Goal: Information Seeking & Learning: Check status

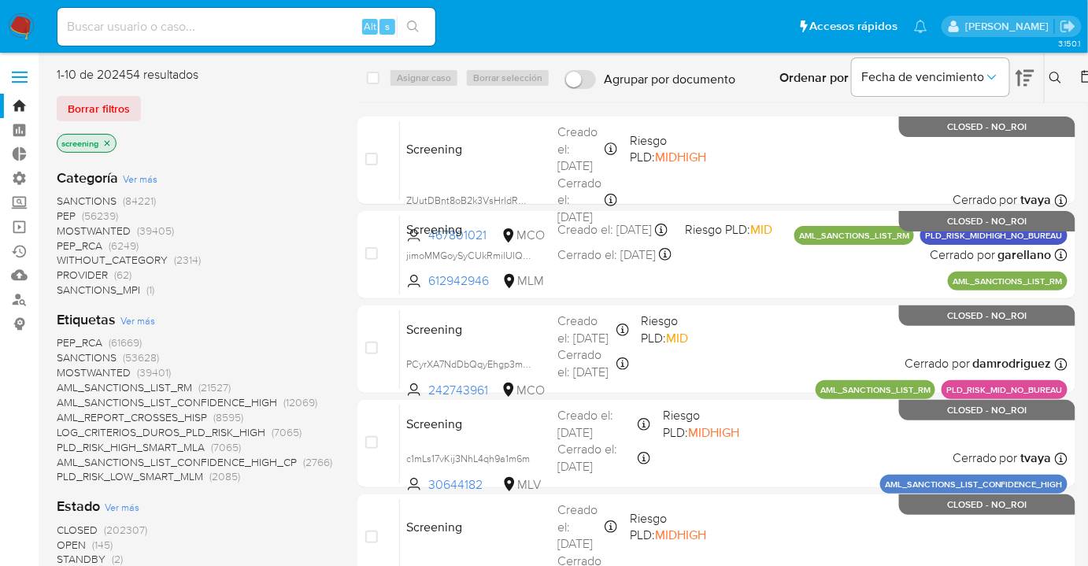
click at [57, 72] on div "1-10 de 202454 resultados" at bounding box center [183, 74] width 252 height 17
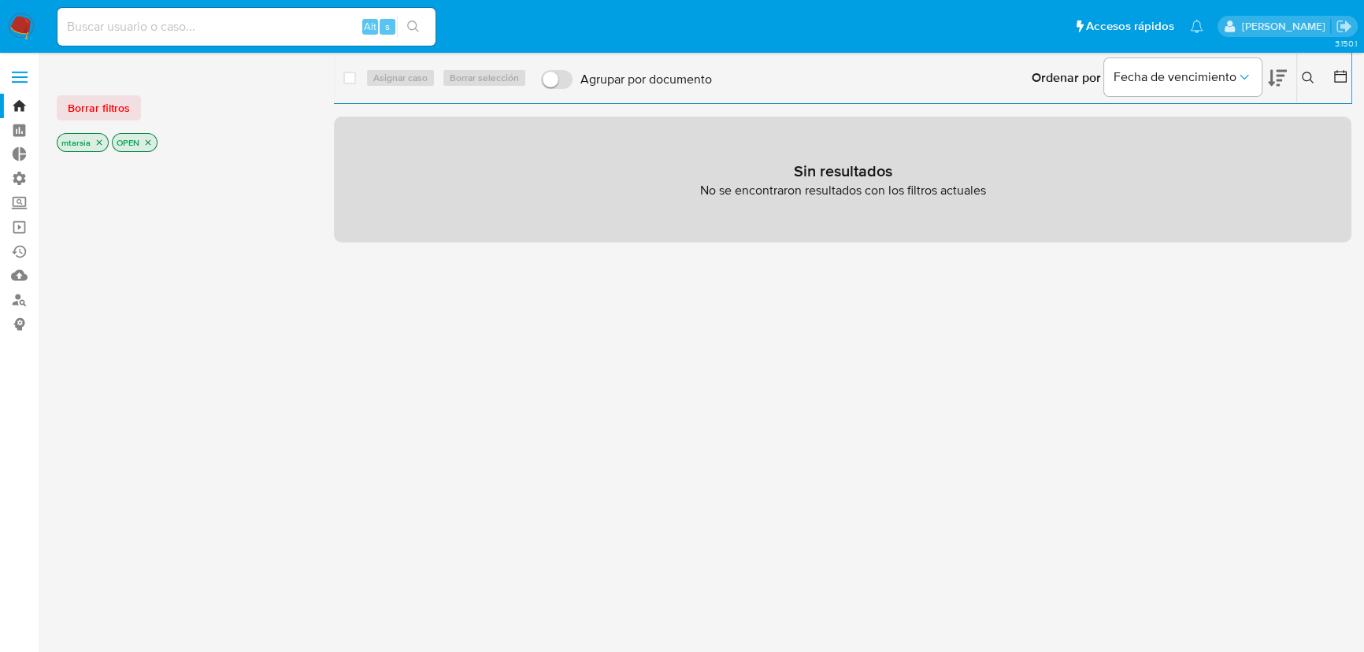
click at [28, 72] on label at bounding box center [19, 77] width 39 height 33
click at [0, 0] on input "checkbox" at bounding box center [0, 0] width 0 height 0
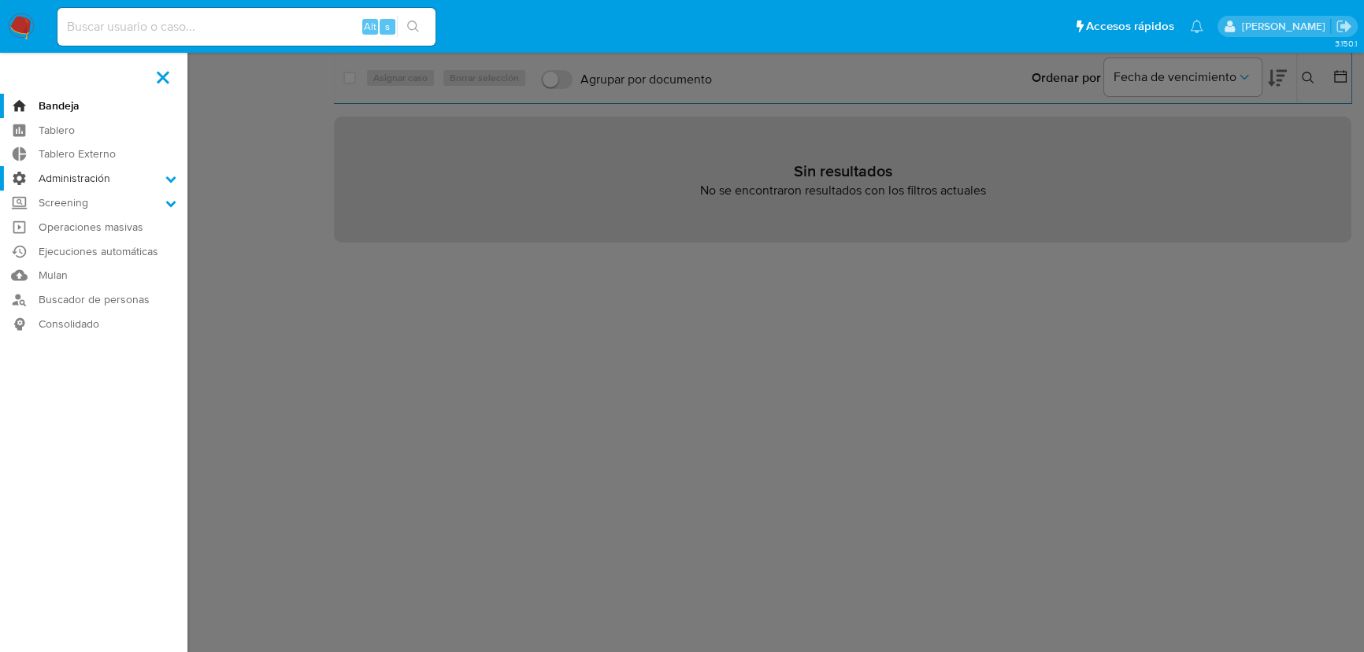
click at [172, 180] on icon at bounding box center [171, 179] width 10 height 6
click at [0, 0] on input "Administración" at bounding box center [0, 0] width 0 height 0
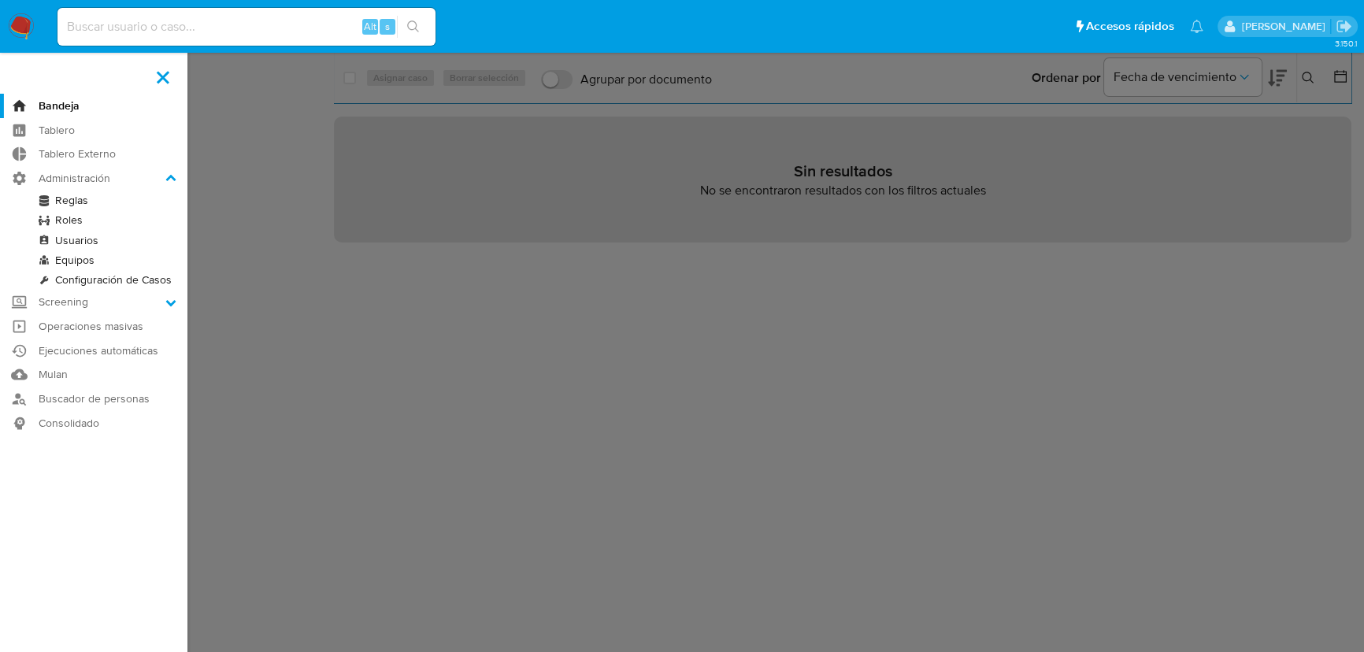
click at [52, 198] on link "Reglas" at bounding box center [93, 201] width 187 height 20
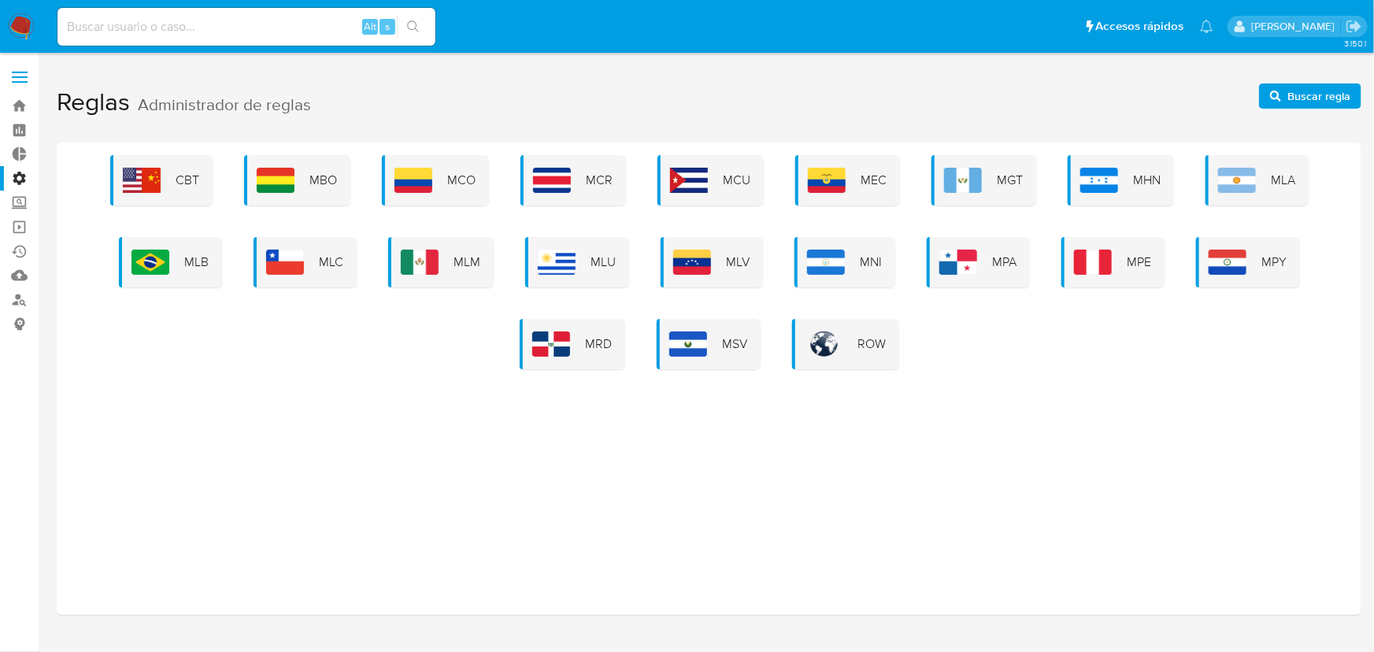
click at [23, 71] on span at bounding box center [20, 72] width 16 height 2
click at [0, 0] on input "checkbox" at bounding box center [0, 0] width 0 height 0
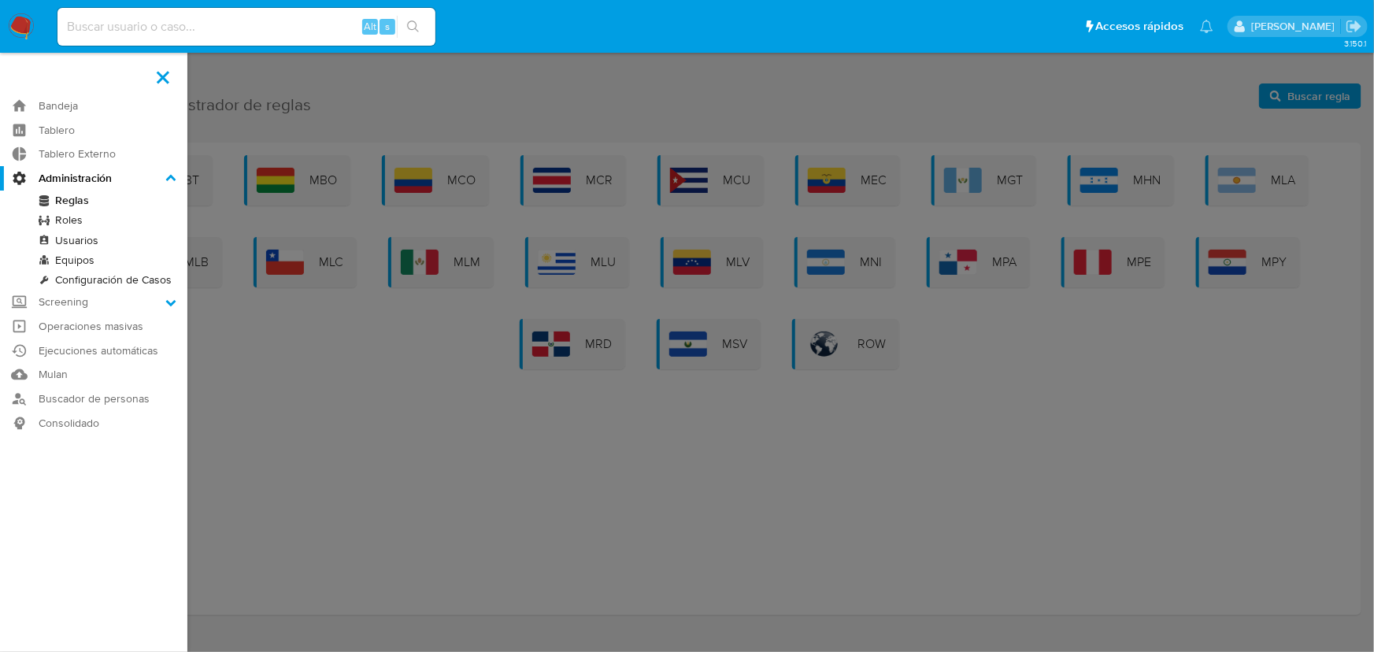
click at [83, 220] on link "Roles" at bounding box center [93, 220] width 187 height 20
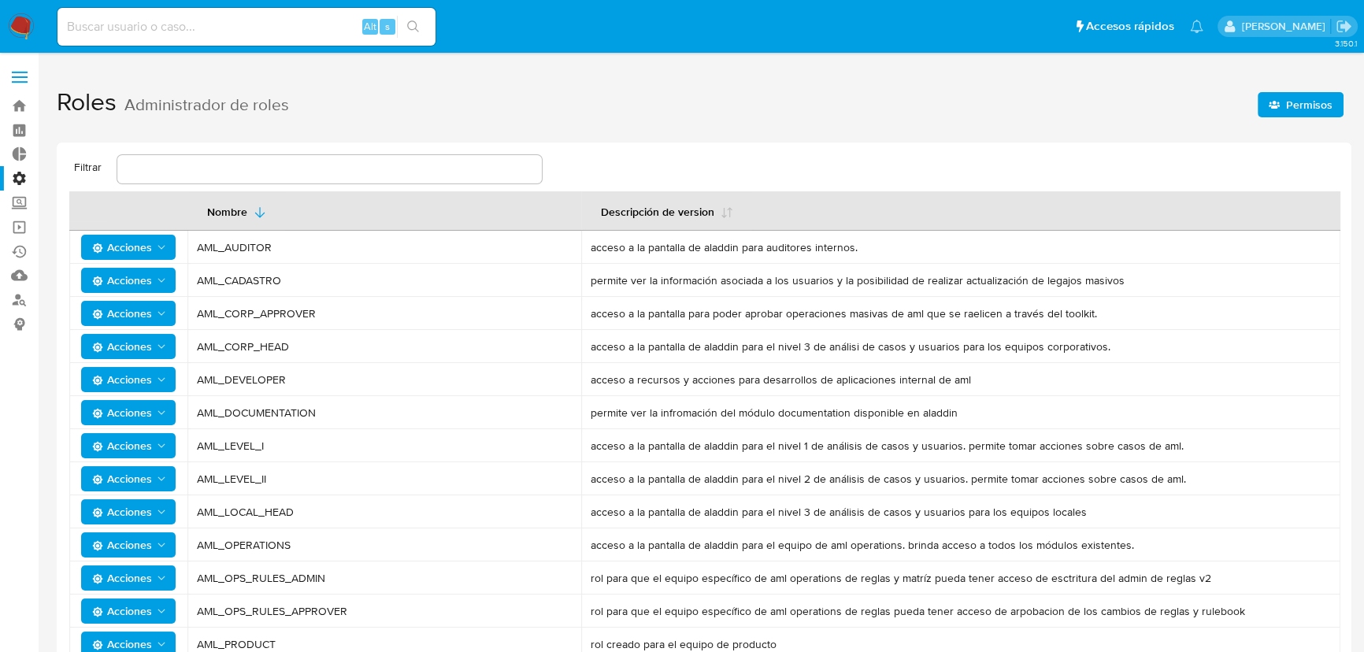
click at [27, 77] on span at bounding box center [20, 77] width 16 height 2
click at [0, 0] on input "checkbox" at bounding box center [0, 0] width 0 height 0
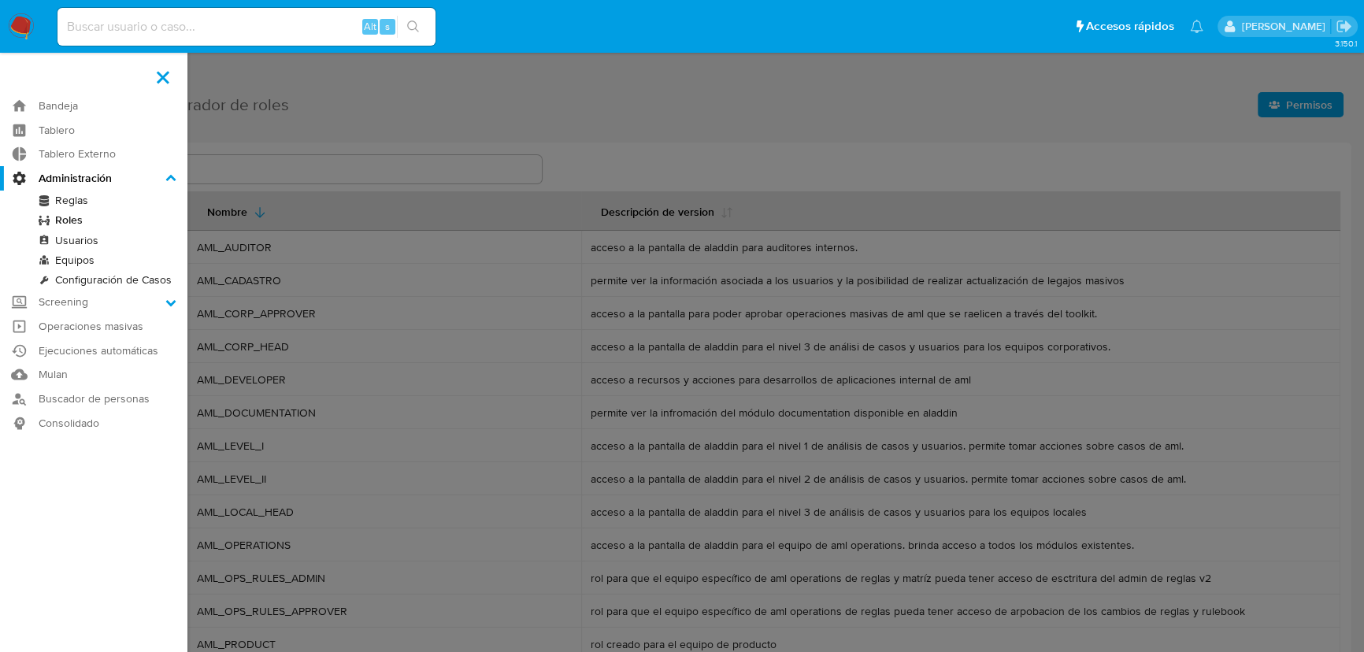
click at [88, 260] on link "Equipos" at bounding box center [93, 260] width 187 height 20
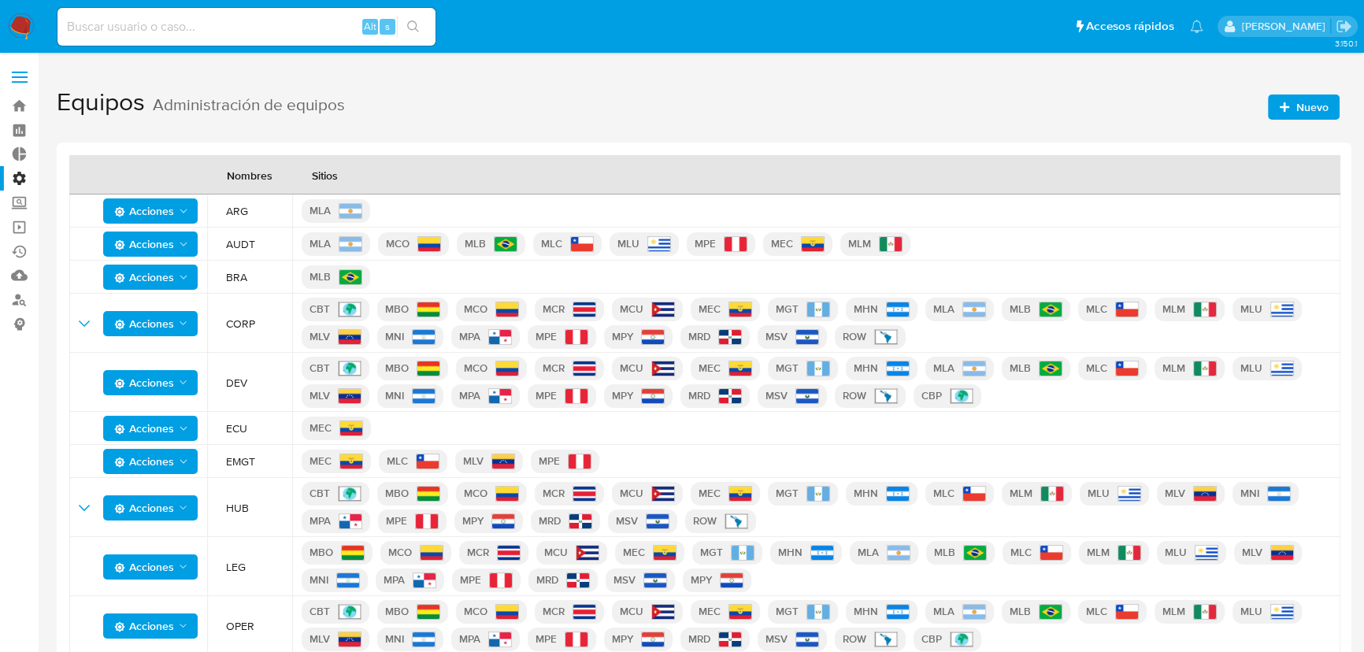
click at [350, 102] on h1 "Equipos Administración de equipos Nuevo" at bounding box center [704, 103] width 1295 height 54
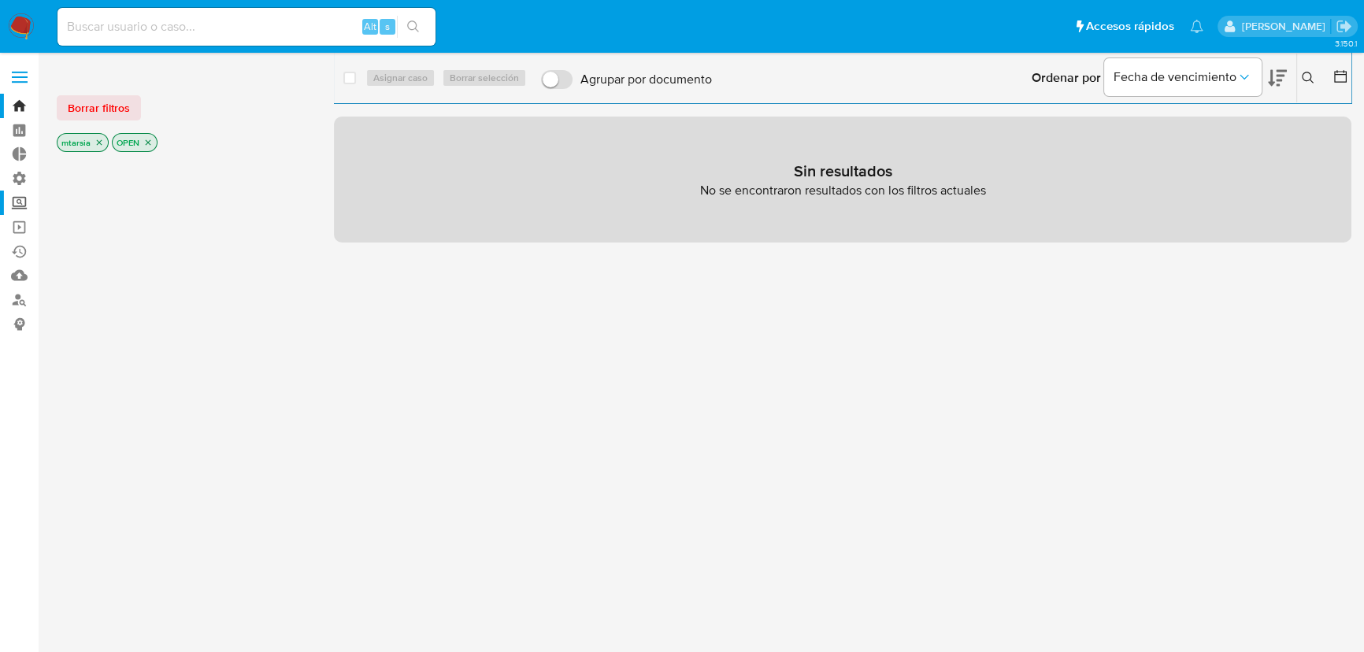
click at [31, 191] on label "Screening" at bounding box center [93, 203] width 187 height 24
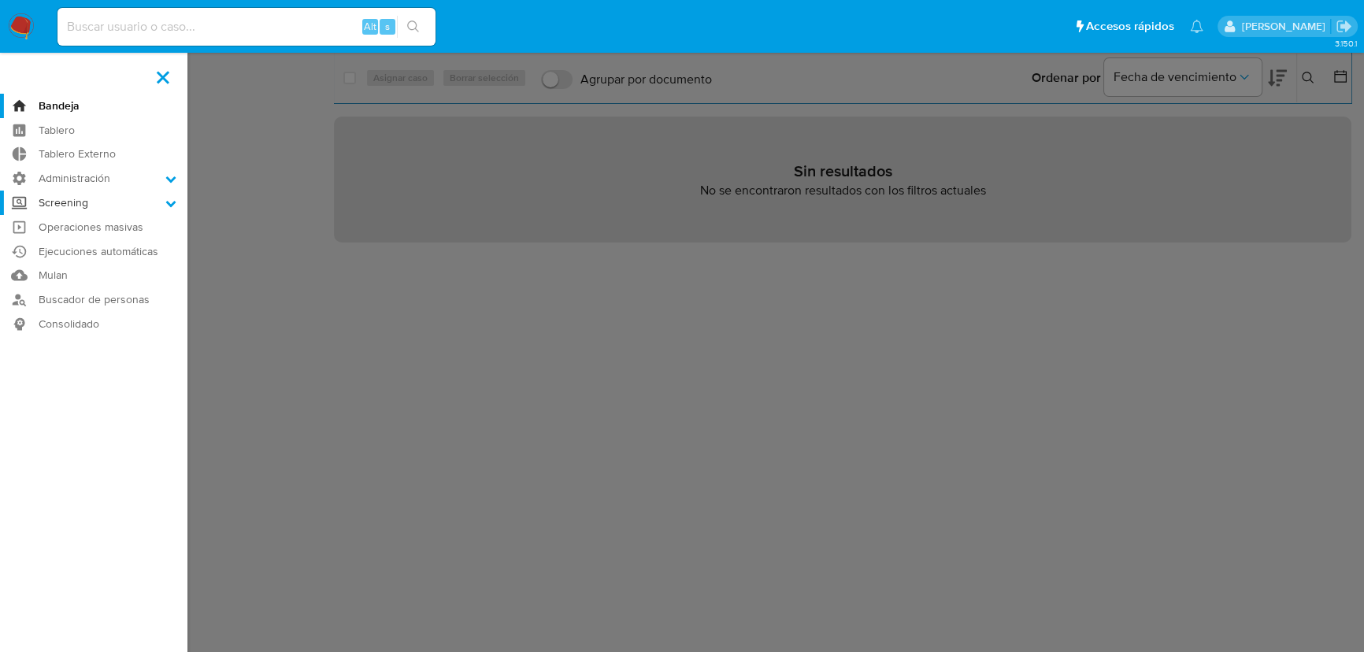
click at [0, 0] on input "Screening" at bounding box center [0, 0] width 0 height 0
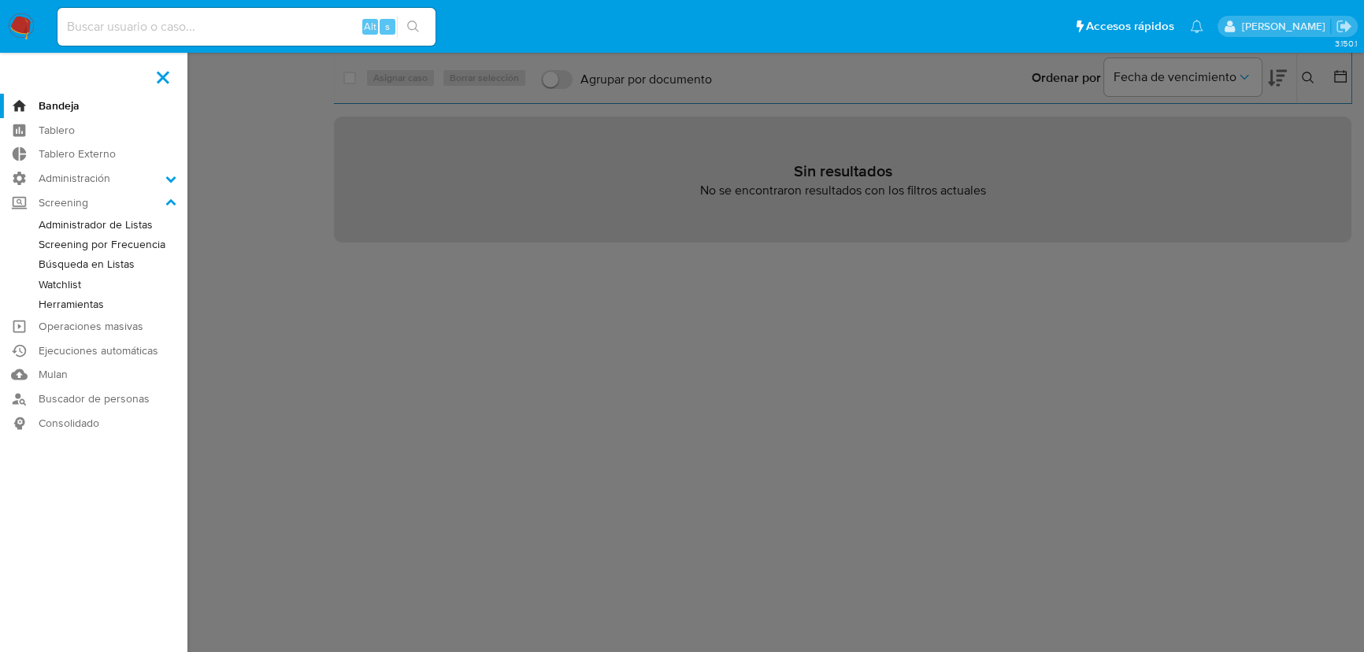
click at [46, 218] on link "Administrador de Listas" at bounding box center [93, 225] width 187 height 20
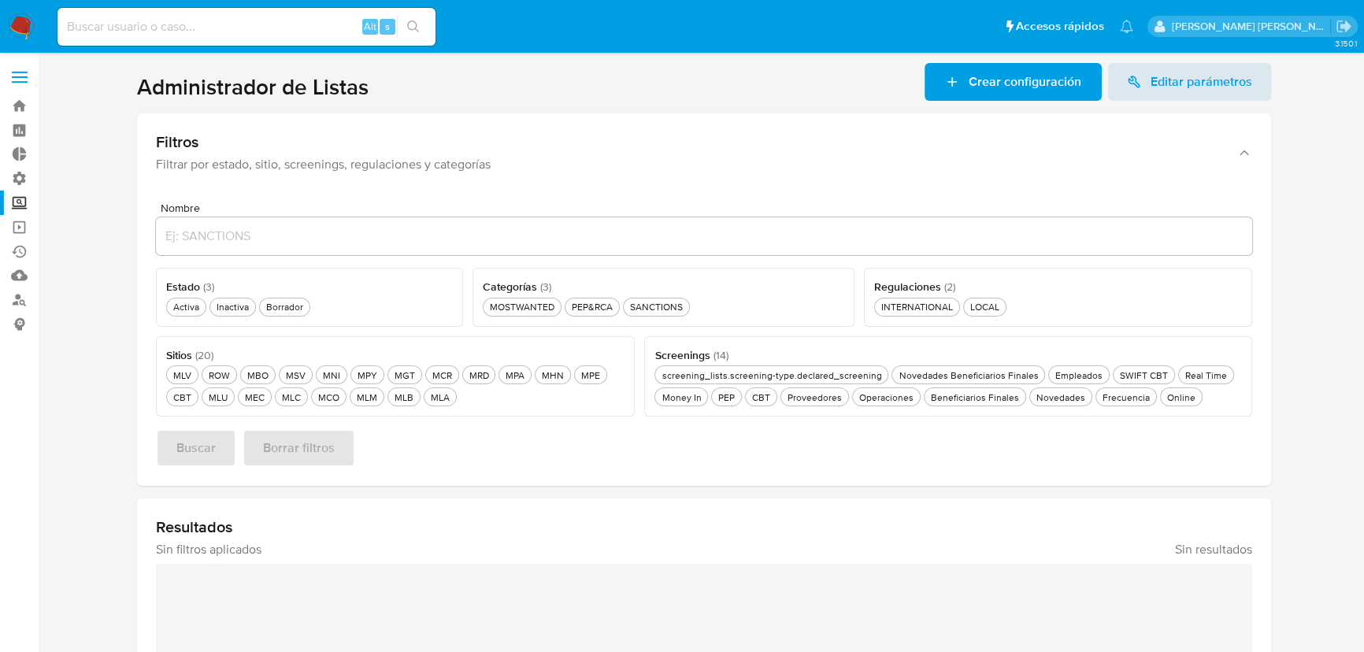
click at [939, 28] on ul "Pausado Ver notificaciones Alt s Accesos rápidos Presiona las siguientes teclas…" at bounding box center [595, 25] width 1091 height 39
click at [917, 29] on ul "Pausado Ver notificaciones Alt s Accesos rápidos Presiona las siguientes teclas…" at bounding box center [595, 25] width 1091 height 39
click at [929, 16] on ul "Pausado Ver notificaciones Alt s Accesos rápidos Presiona las siguientes teclas…" at bounding box center [595, 25] width 1091 height 39
click at [969, 37] on ul "Pausado Ver notificaciones Alt s Accesos rápidos Presiona las siguientes teclas…" at bounding box center [595, 25] width 1091 height 39
click at [969, 34] on ul "Pausado Ver notificaciones Alt s Accesos rápidos Presiona las siguientes teclas…" at bounding box center [595, 25] width 1091 height 39
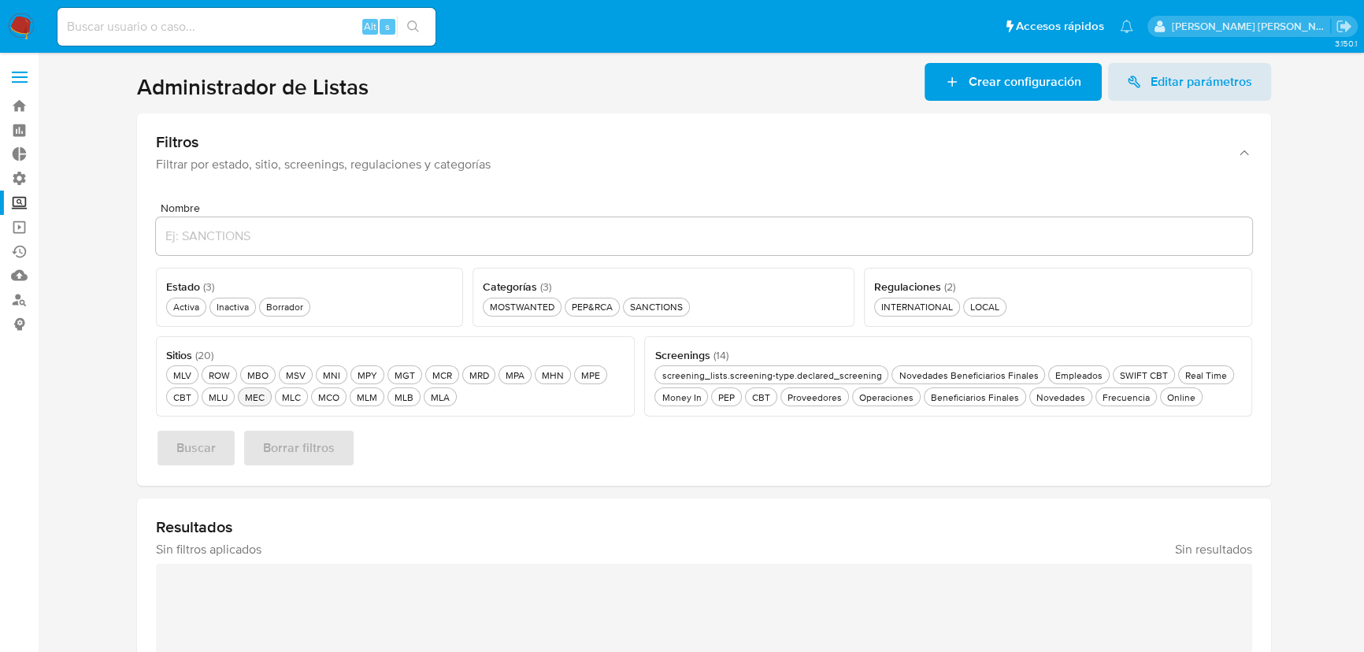
click at [244, 398] on div "MEC MEC" at bounding box center [255, 397] width 26 height 13
click at [552, 409] on div "Sitios ( 20 ) Este campo es requerido MLV MLV ROW ROW MBO MBO MSV MSV MNI MNI M…" at bounding box center [395, 376] width 479 height 81
click at [574, 383] on button "MPE MPE" at bounding box center [590, 374] width 33 height 19
click at [228, 446] on button "Buscar" at bounding box center [196, 448] width 80 height 38
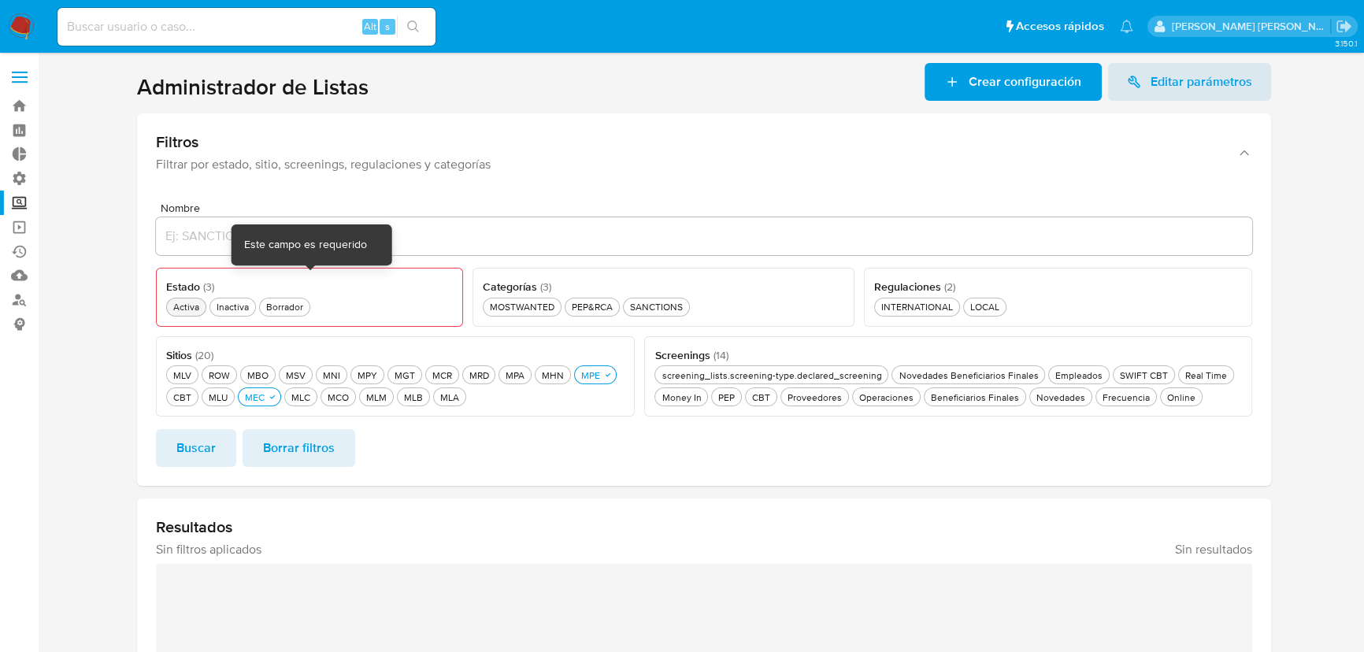
click at [197, 309] on div "Activa Activa" at bounding box center [186, 306] width 32 height 13
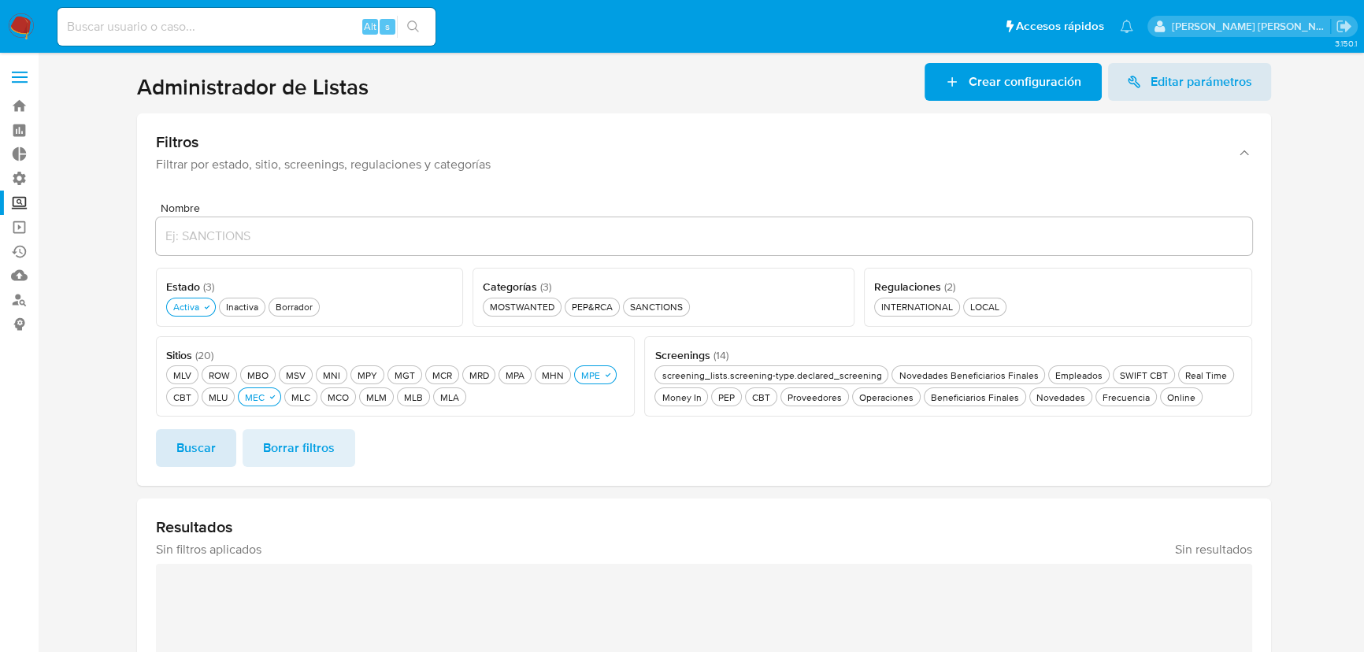
click at [213, 443] on span "Buscar" at bounding box center [195, 448] width 39 height 35
click at [106, 438] on section at bounding box center [704, 495] width 1295 height 865
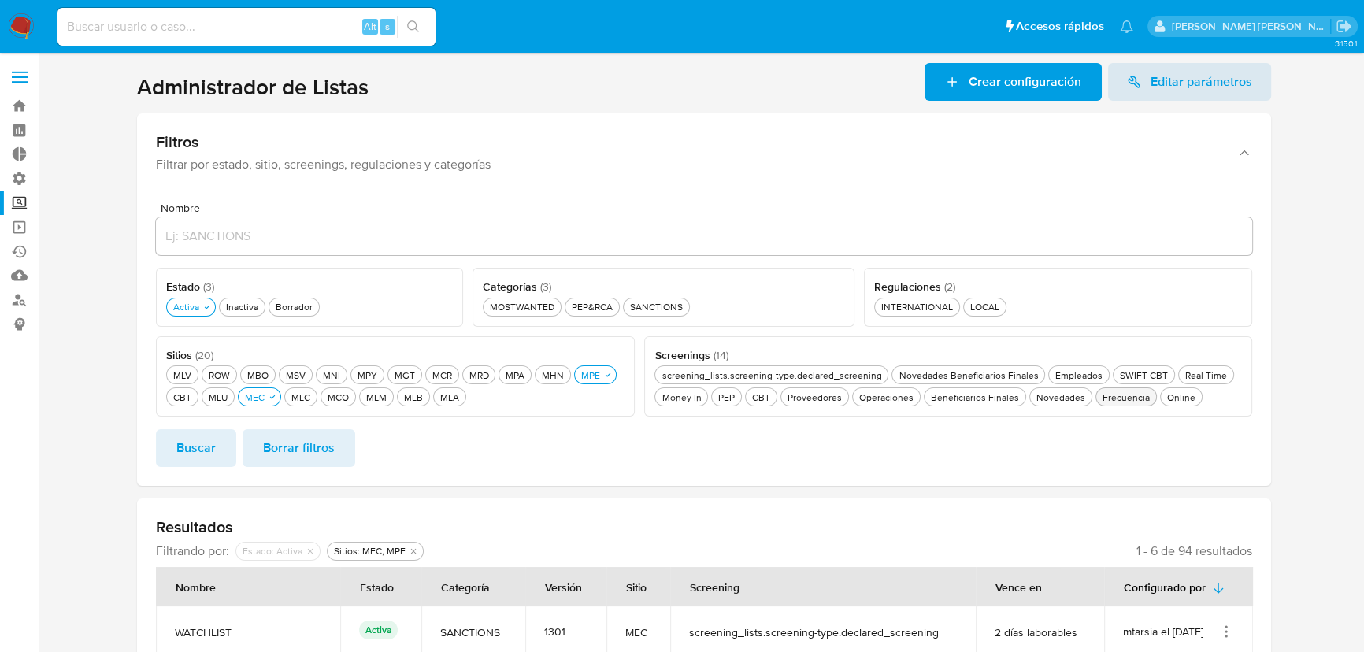
click at [1113, 402] on div "Frecuencia Frecuencia" at bounding box center [1126, 397] width 54 height 13
click at [1173, 396] on div "Online Online" at bounding box center [1190, 397] width 35 height 13
click at [219, 438] on button "Buscar" at bounding box center [196, 448] width 80 height 38
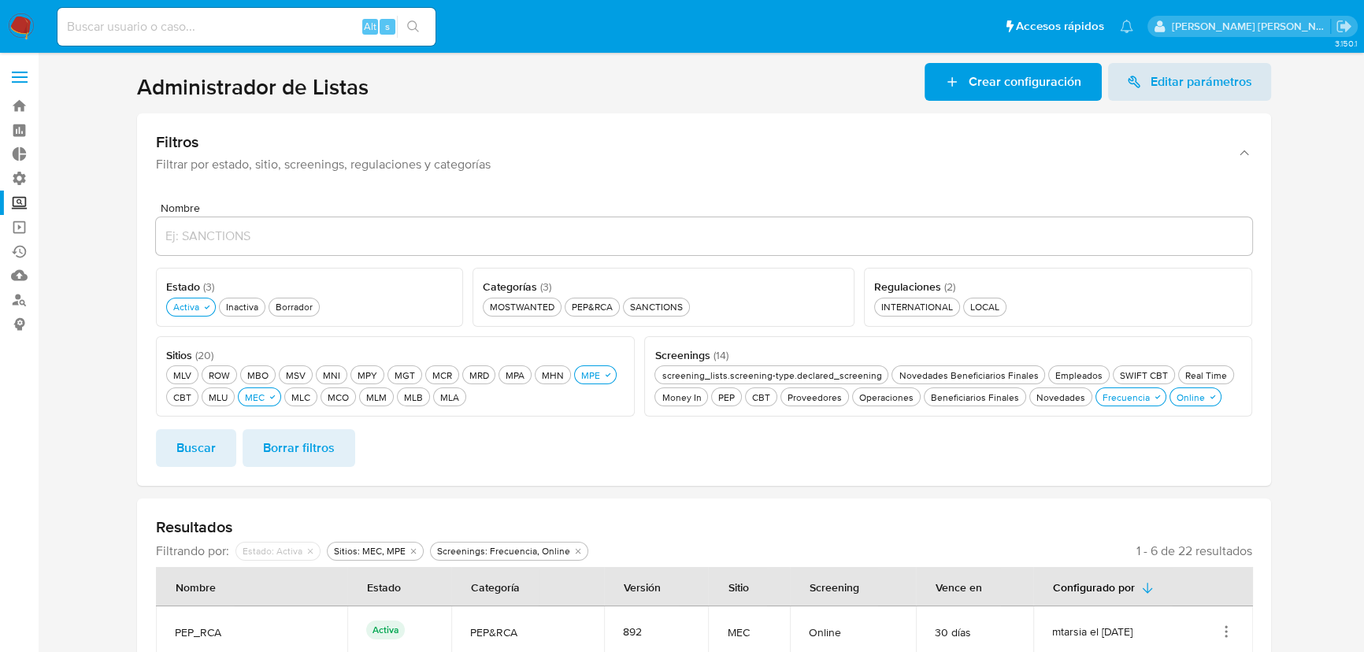
click at [83, 424] on section at bounding box center [704, 514] width 1295 height 902
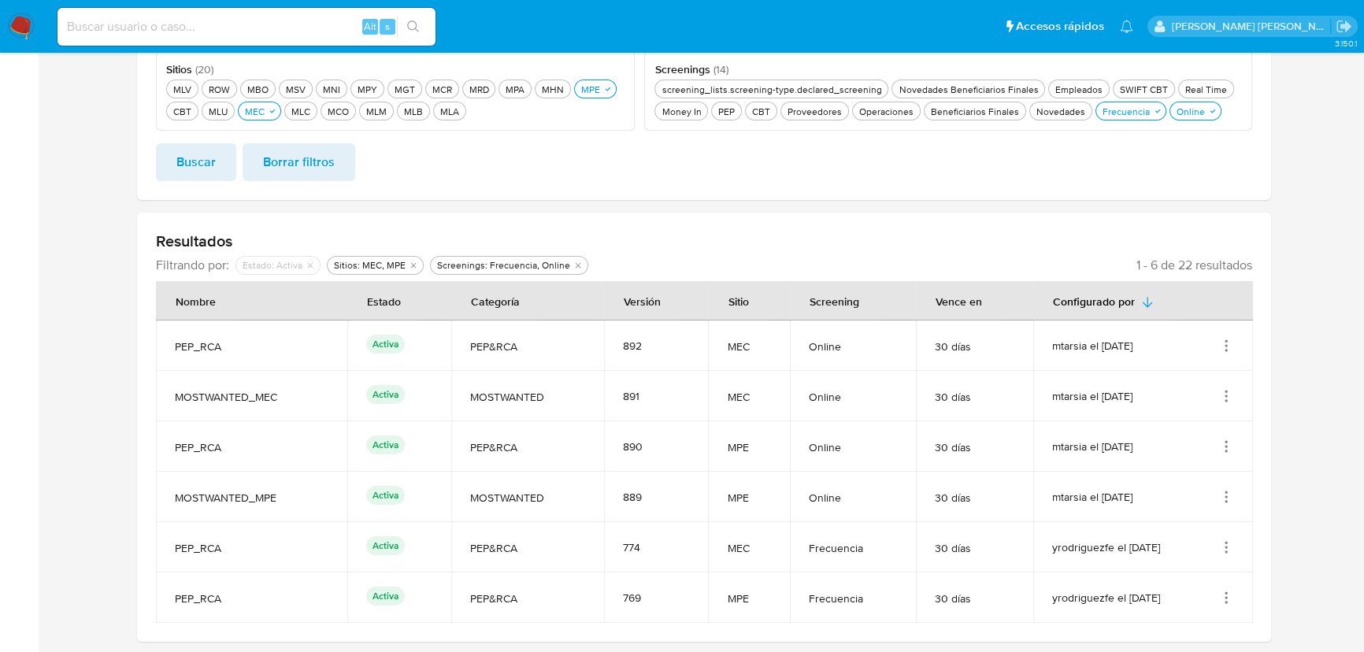
scroll to position [323, 0]
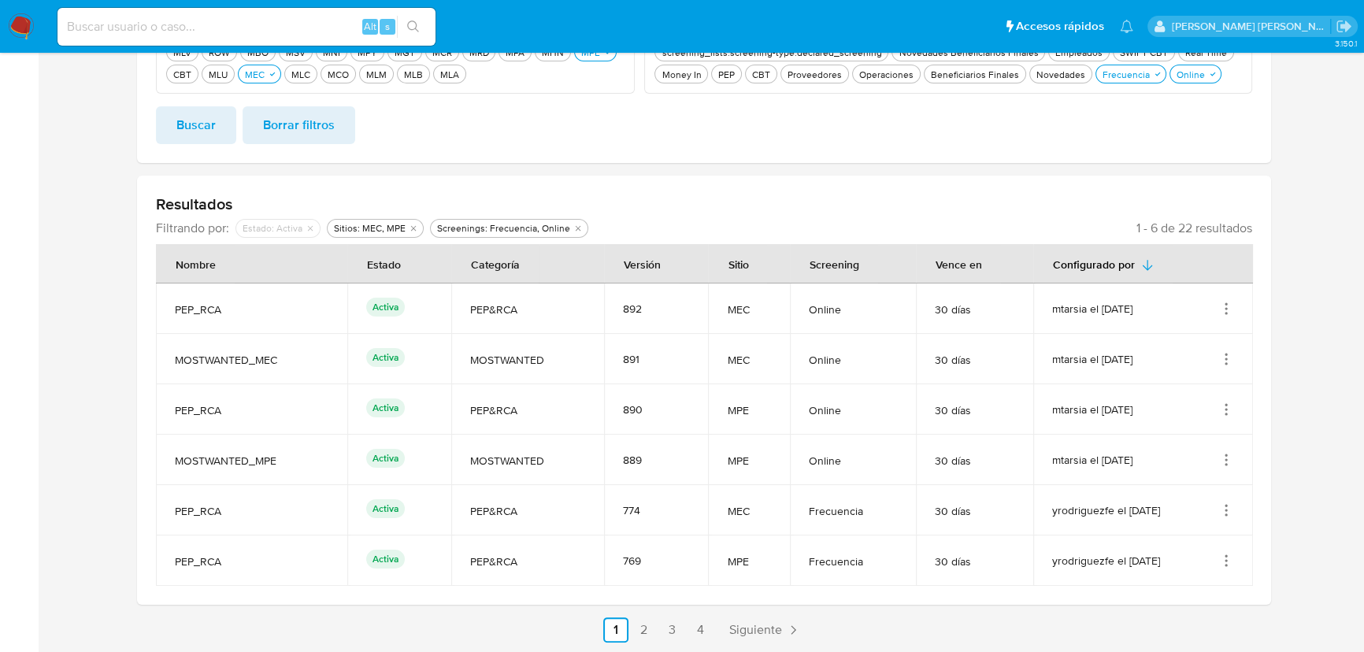
click at [116, 256] on section at bounding box center [704, 191] width 1295 height 902
click at [1165, 139] on div "Buscar Borrar filtros" at bounding box center [704, 125] width 1096 height 38
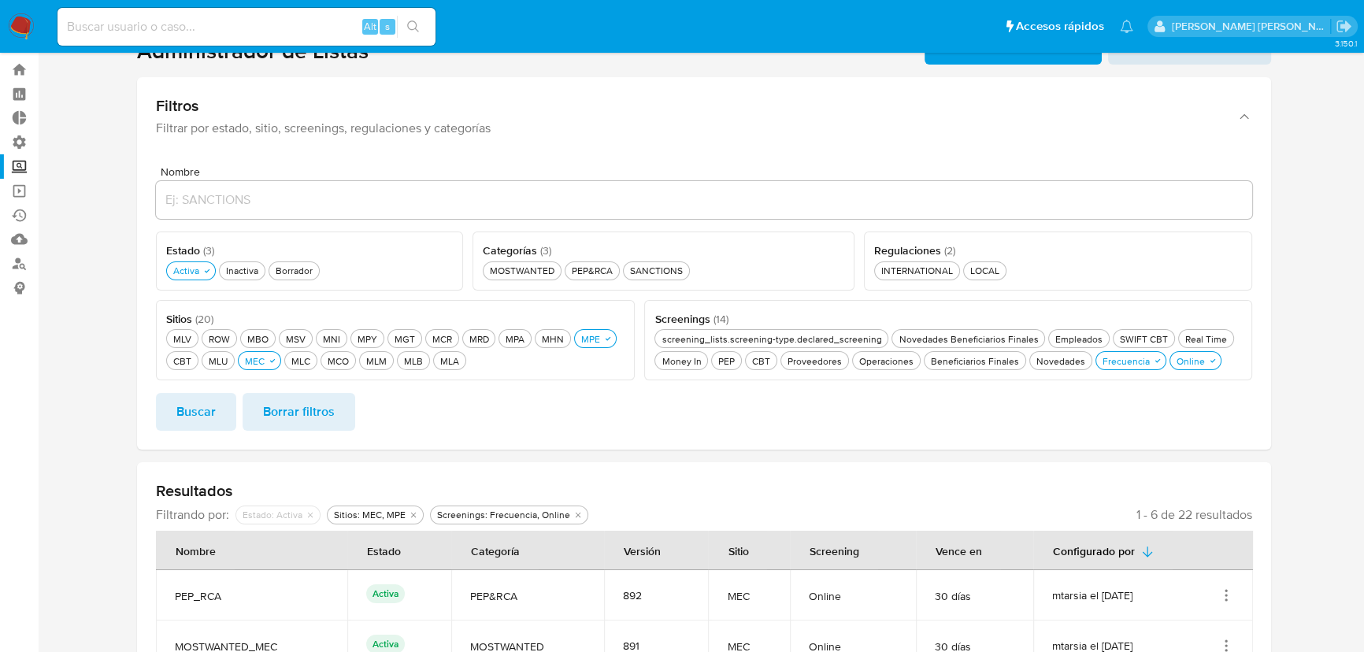
scroll to position [0, 0]
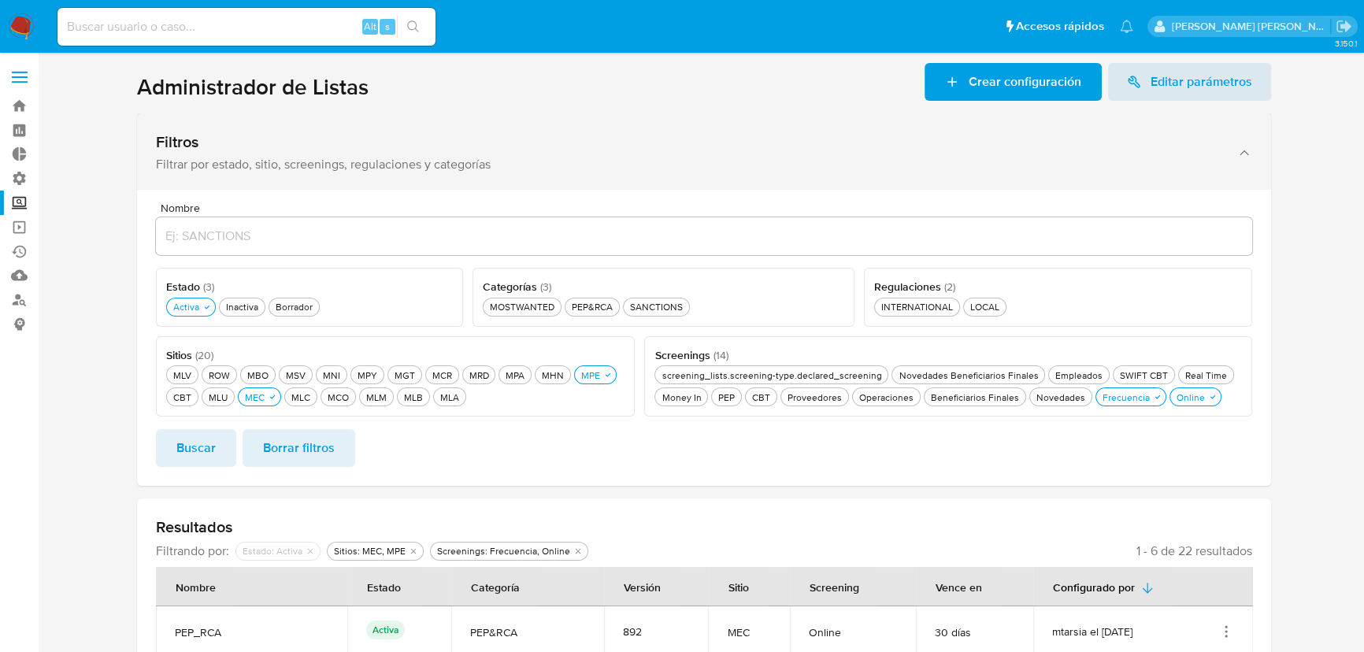
click at [1130, 154] on div "Filtros Filtrar por estado, sitio, screenings, regulaciones y categorías" at bounding box center [688, 152] width 1065 height 40
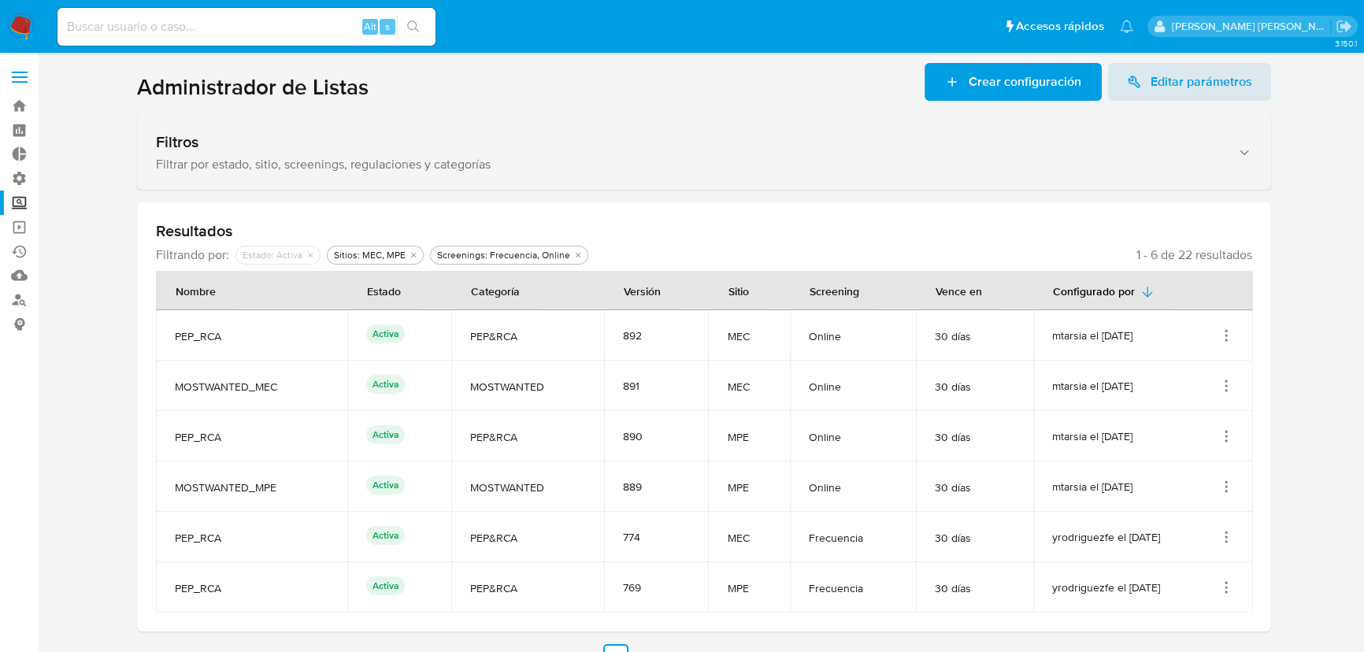
click at [1247, 156] on icon "button" at bounding box center [1244, 153] width 16 height 16
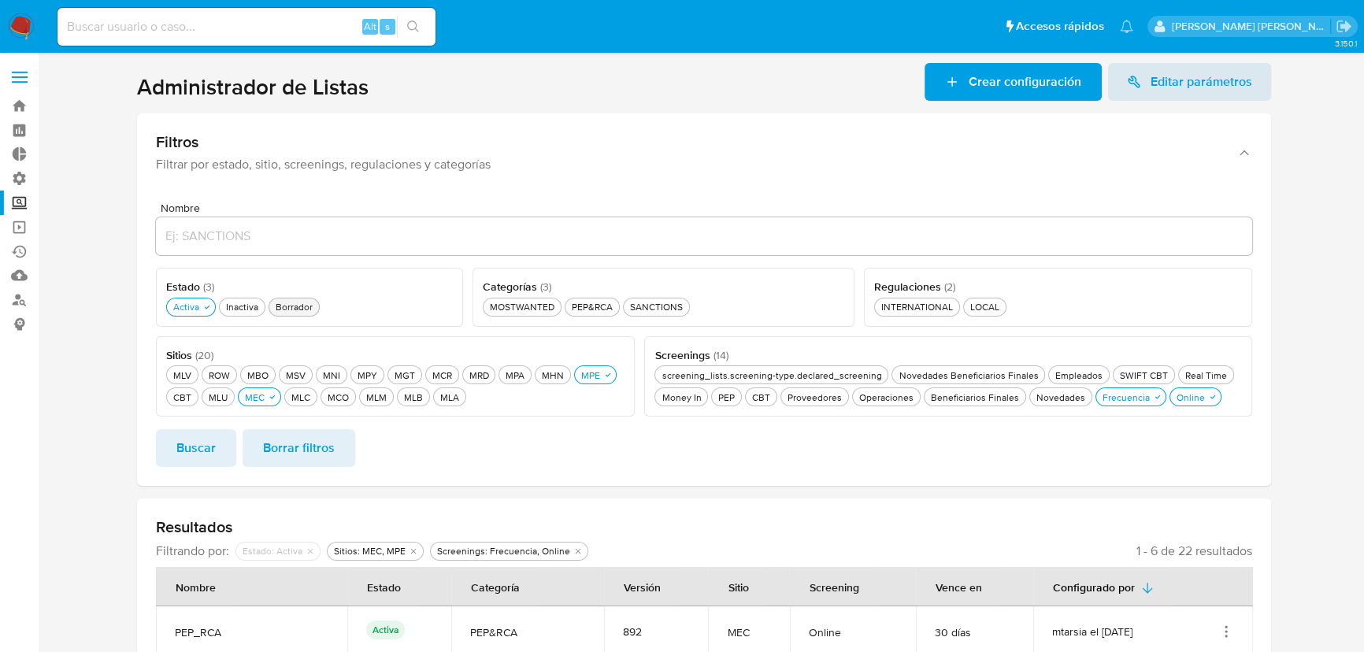
click at [291, 307] on div "Borrador Borrador" at bounding box center [293, 306] width 43 height 13
click at [202, 309] on icon "button" at bounding box center [206, 306] width 9 height 9
click at [1158, 398] on icon "button" at bounding box center [1162, 396] width 9 height 9
click at [1188, 392] on div "Online Online" at bounding box center [1186, 397] width 35 height 13
click at [1055, 395] on div "Novedades Novedades" at bounding box center [1065, 397] width 55 height 13
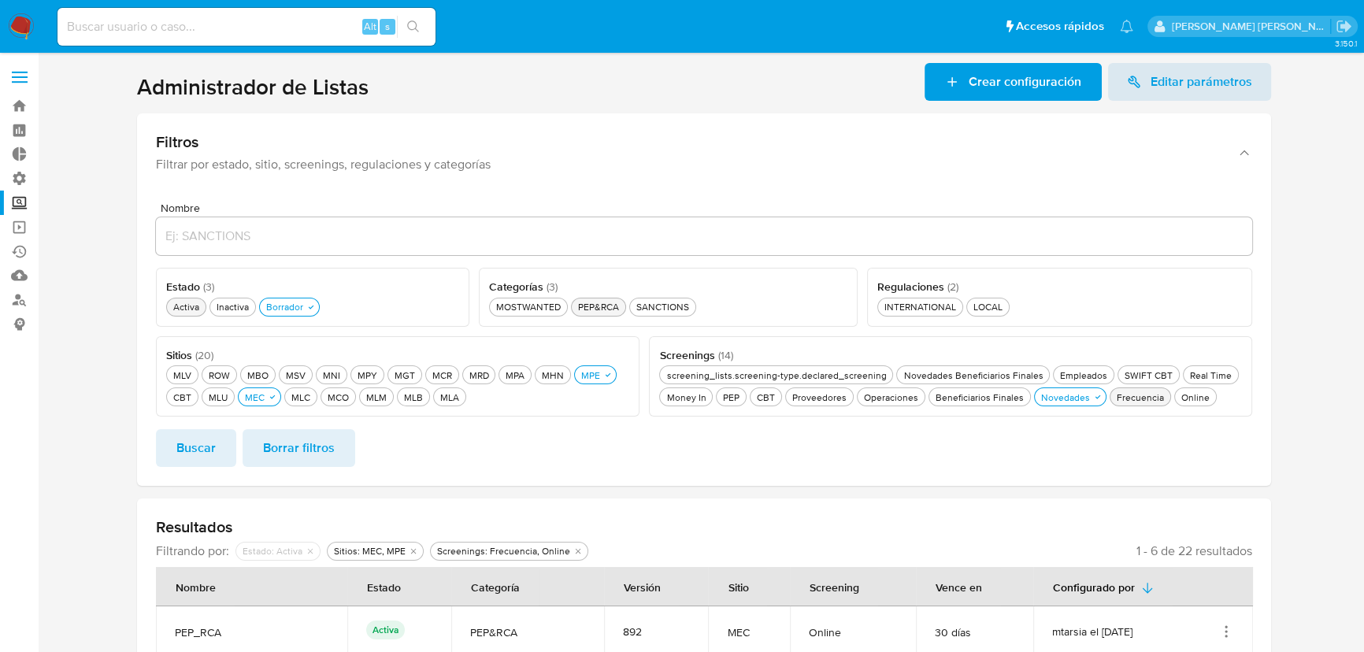
click at [582, 309] on div "PEP&RCA PEP&RCA" at bounding box center [598, 306] width 47 height 13
click at [204, 454] on span "Buscar" at bounding box center [195, 448] width 39 height 35
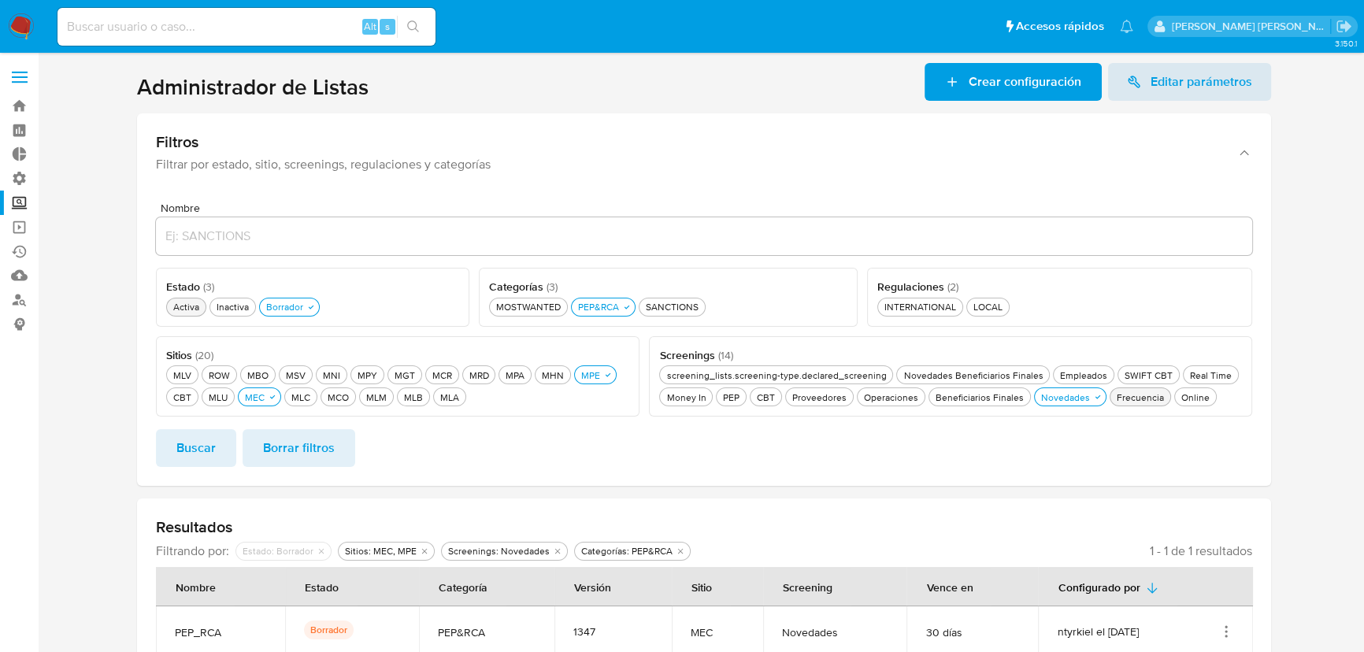
click at [131, 283] on section at bounding box center [704, 369] width 1295 height 613
click at [1278, 221] on section at bounding box center [704, 369] width 1295 height 613
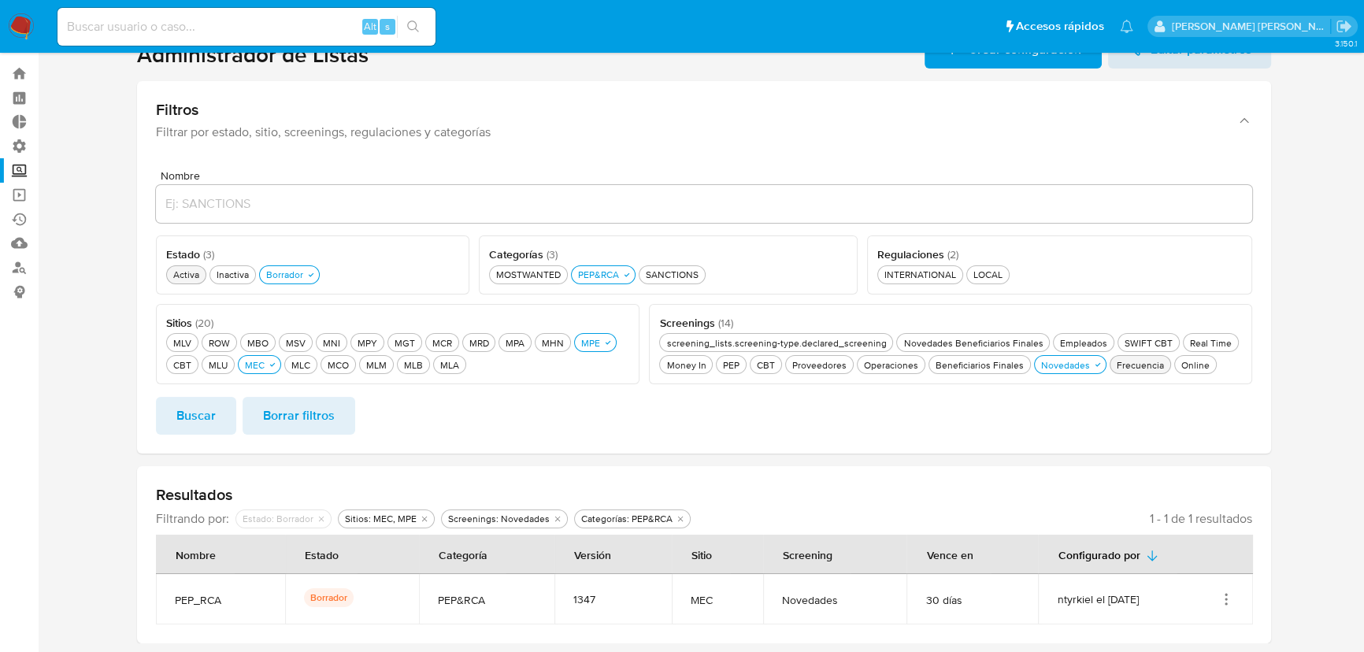
click at [191, 276] on div "Activa Activa" at bounding box center [186, 274] width 32 height 13
click at [220, 398] on button "Buscar" at bounding box center [196, 416] width 80 height 38
click at [206, 274] on icon "button" at bounding box center [208, 274] width 6 height 4
click at [225, 410] on button "Buscar" at bounding box center [196, 416] width 80 height 38
click at [110, 211] on section at bounding box center [704, 362] width 1295 height 663
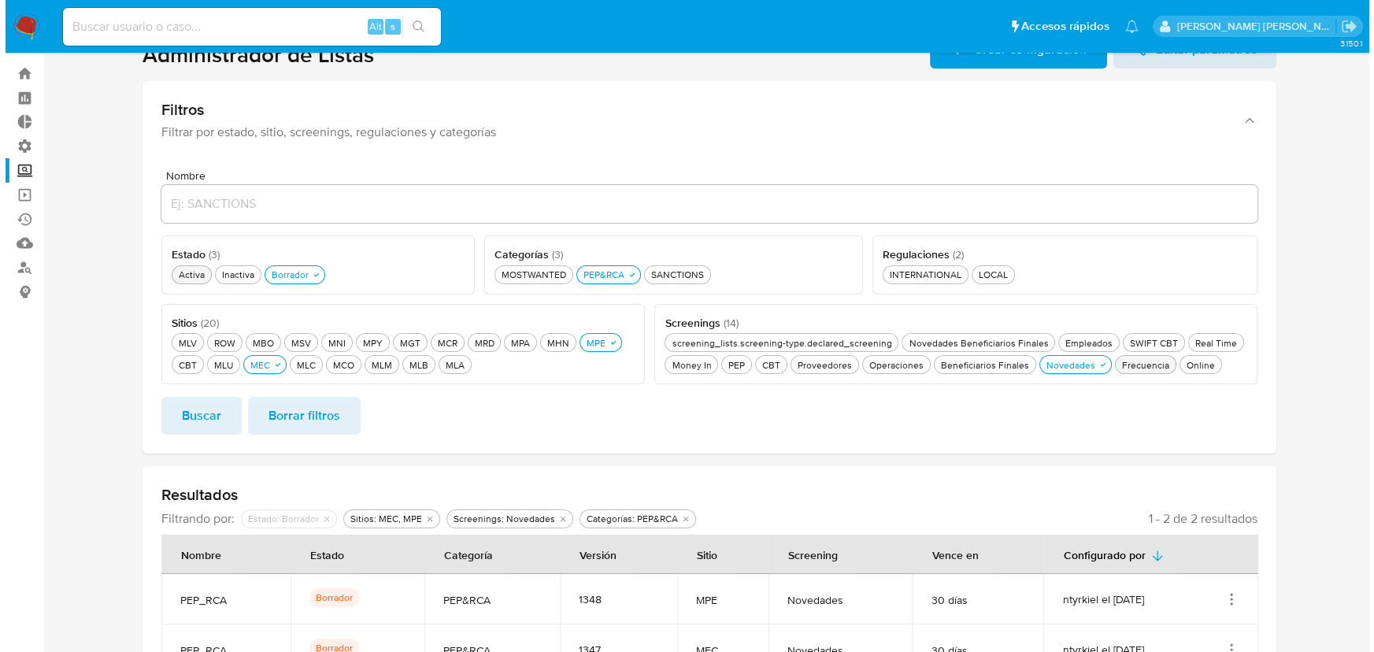
scroll to position [83, 0]
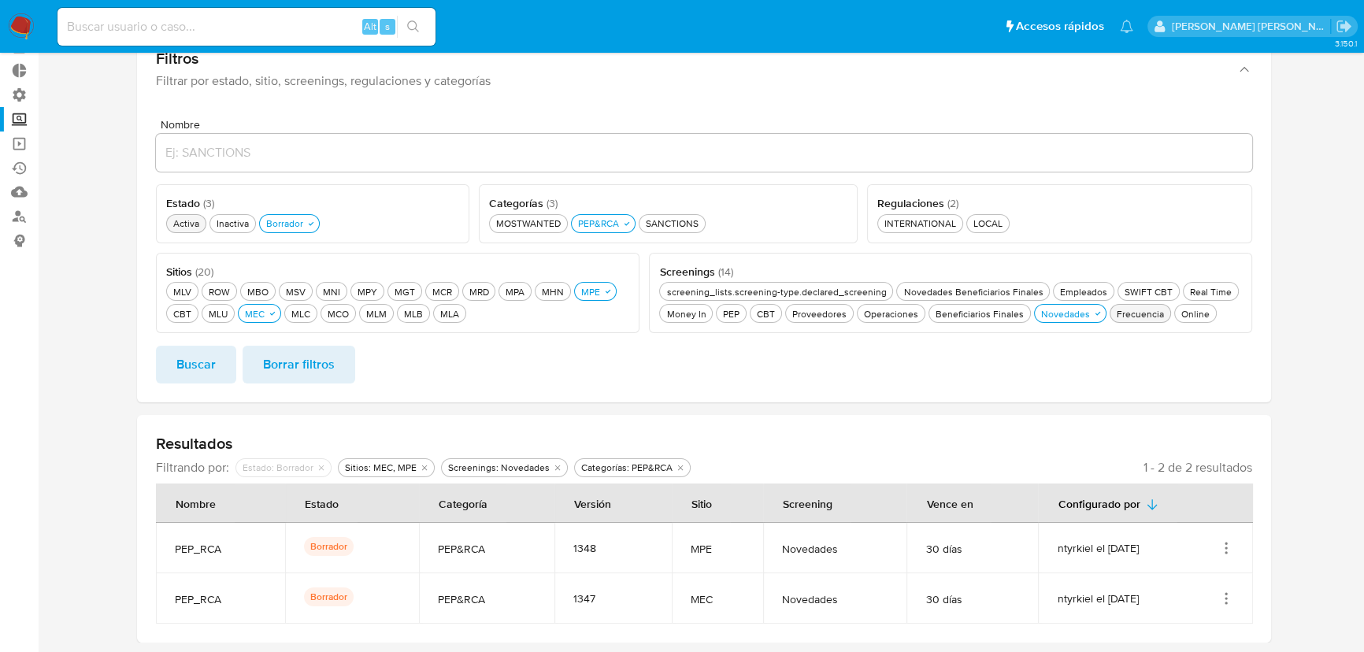
click at [117, 489] on section at bounding box center [704, 311] width 1295 height 663
click at [116, 495] on section at bounding box center [704, 311] width 1295 height 663
click at [94, 488] on section at bounding box center [704, 311] width 1295 height 663
click at [1011, 24] on ul "Pausado Ver notificaciones Alt s Accesos rápidos Presiona las siguientes teclas…" at bounding box center [595, 25] width 1091 height 39
click at [1037, 16] on ul "Pausado Ver notificaciones Alt s Accesos rápidos Presiona las siguientes teclas…" at bounding box center [595, 25] width 1091 height 39
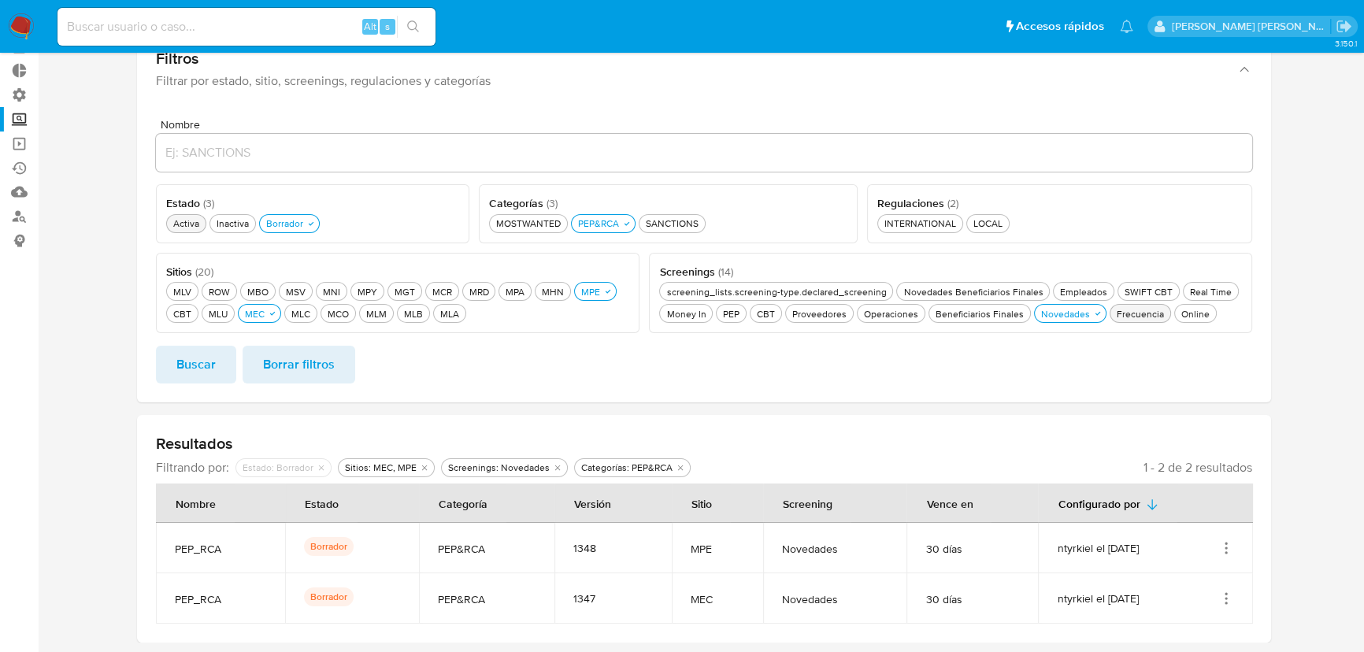
click at [1013, 22] on ul "Pausado Ver notificaciones Alt s Accesos rápidos Presiona las siguientes teclas…" at bounding box center [595, 25] width 1091 height 39
click at [1007, 20] on ul "Pausado Ver notificaciones Alt s Accesos rápidos Presiona las siguientes teclas…" at bounding box center [595, 25] width 1091 height 39
click at [1233, 545] on icon "Acciones" at bounding box center [1226, 548] width 16 height 16
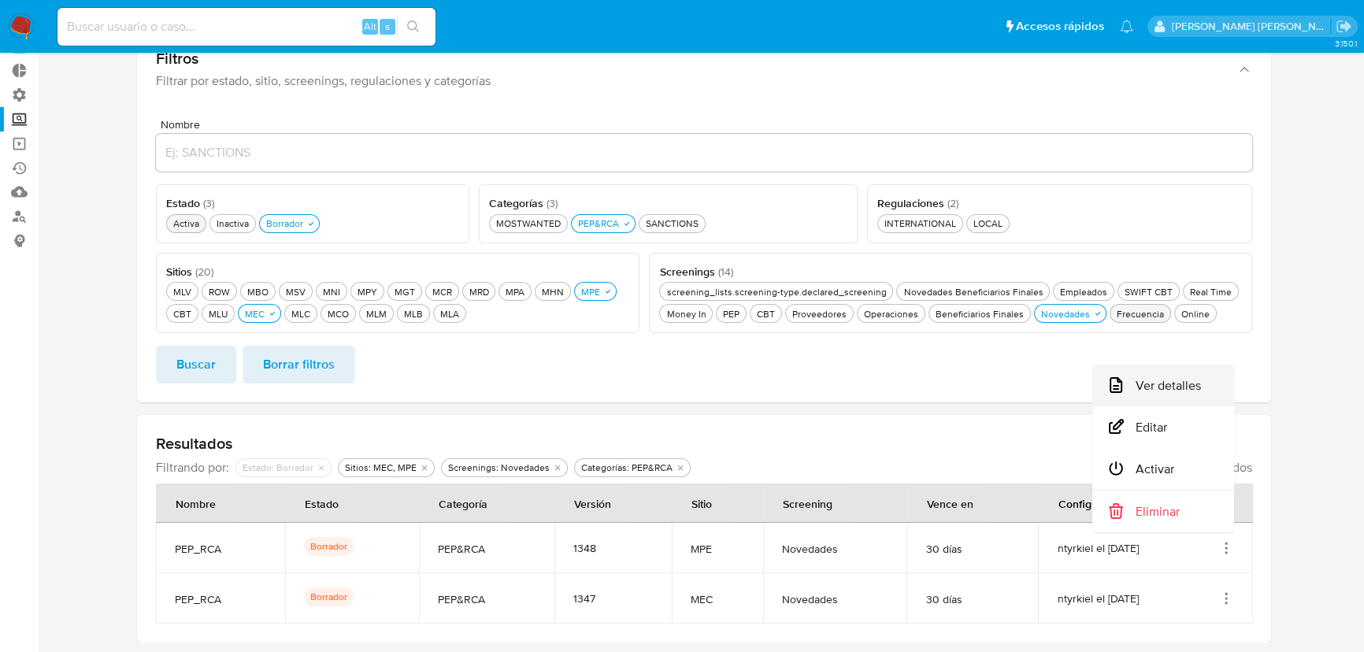
click at [1203, 395] on button "Ver detalles" at bounding box center [1163, 386] width 142 height 42
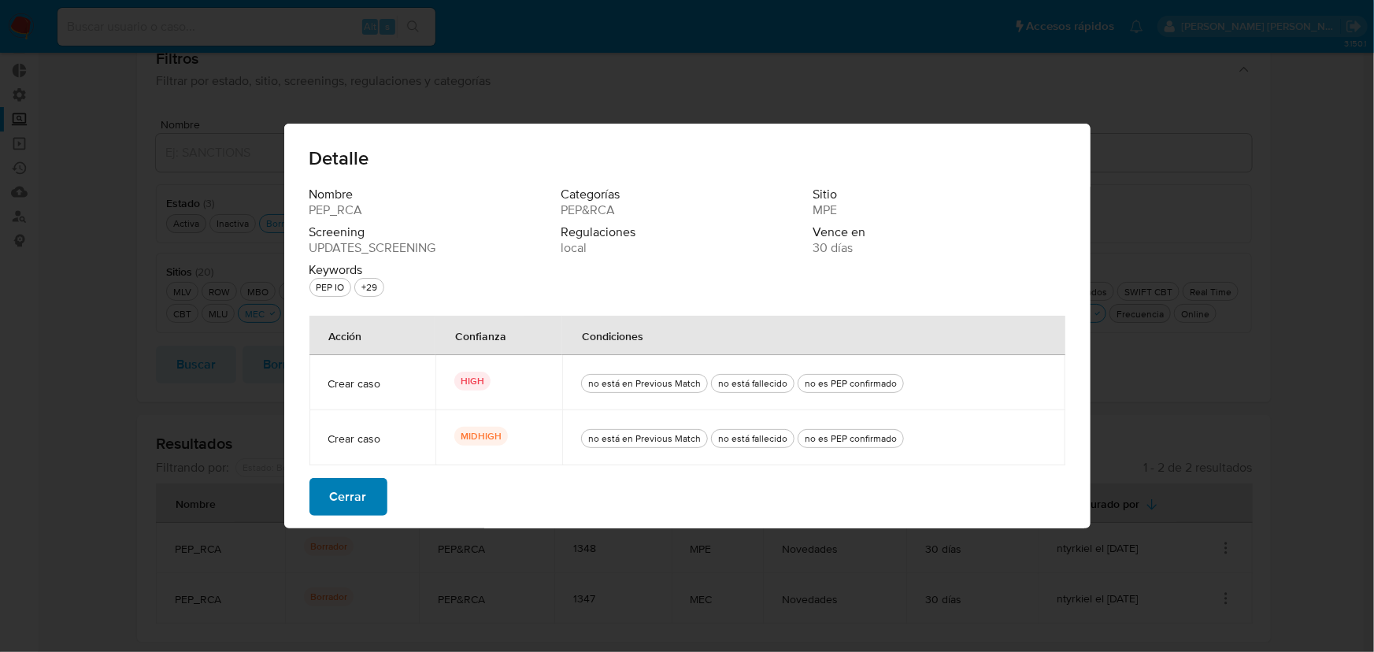
click at [376, 495] on button "Cerrar" at bounding box center [348, 497] width 78 height 38
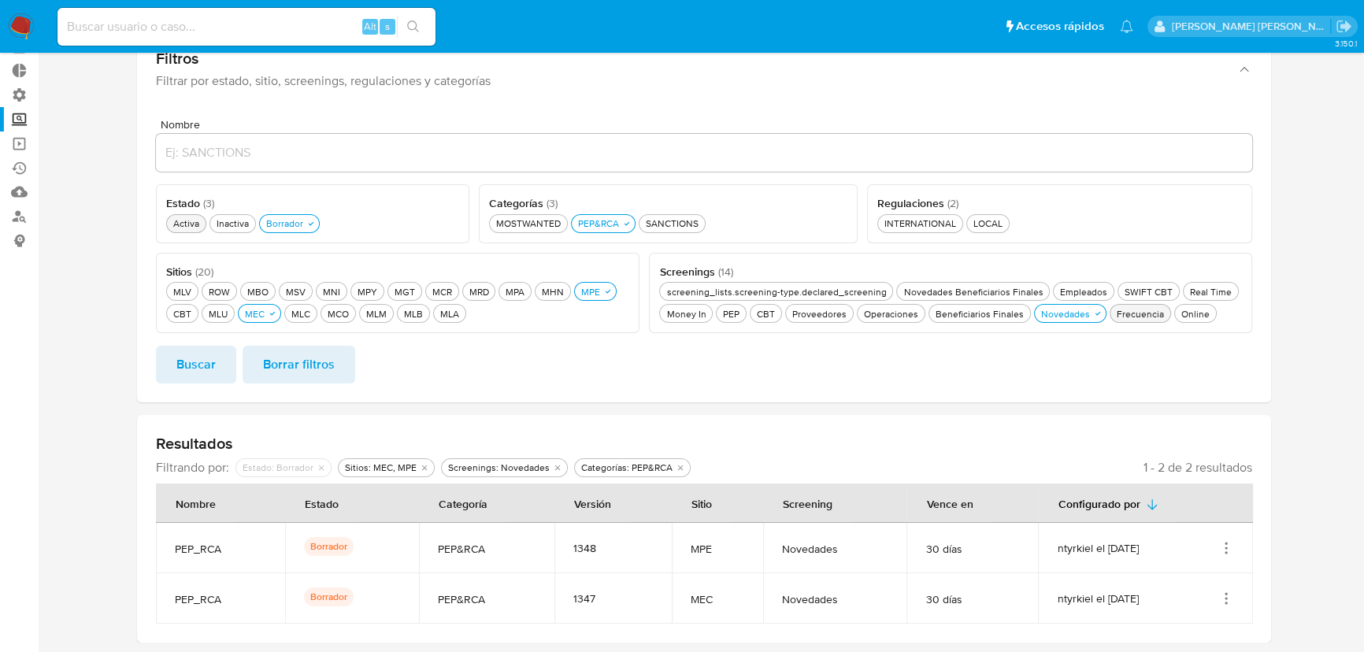
click at [1228, 595] on icon "Acciones" at bounding box center [1226, 599] width 16 height 16
click at [1188, 449] on button "Ver detalles" at bounding box center [1163, 436] width 142 height 42
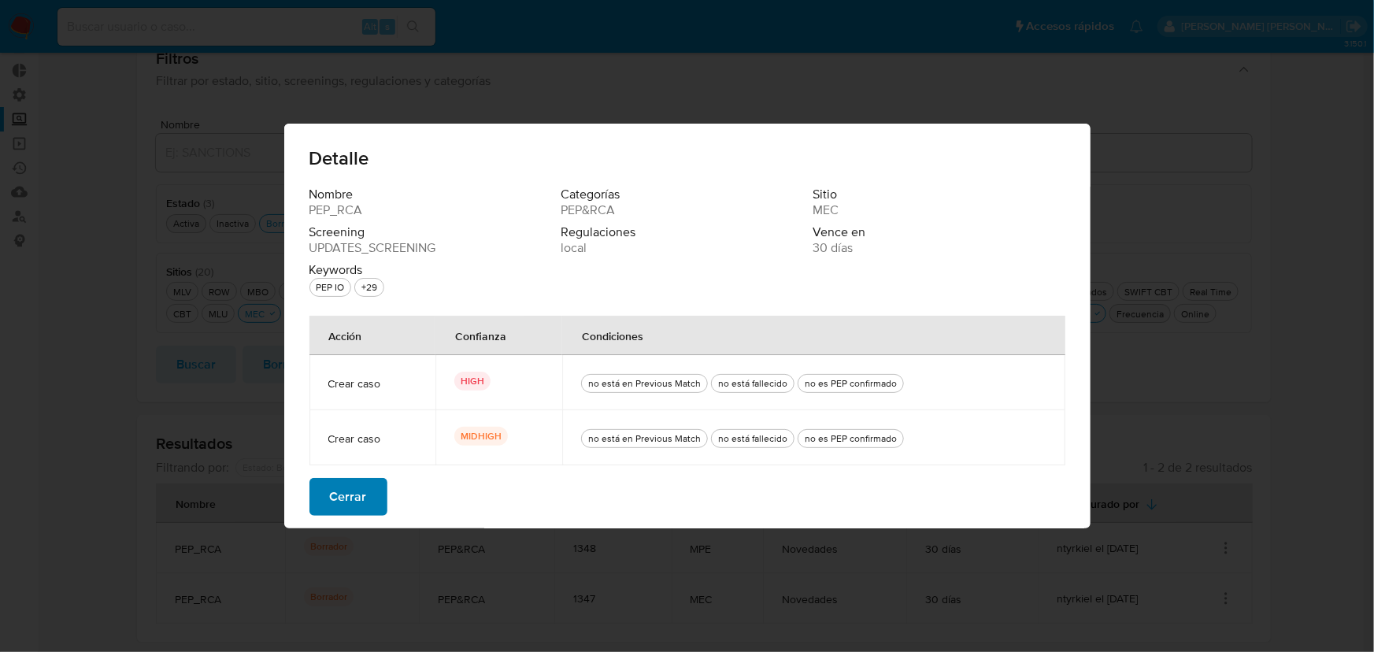
click at [358, 496] on span "Cerrar" at bounding box center [348, 497] width 37 height 35
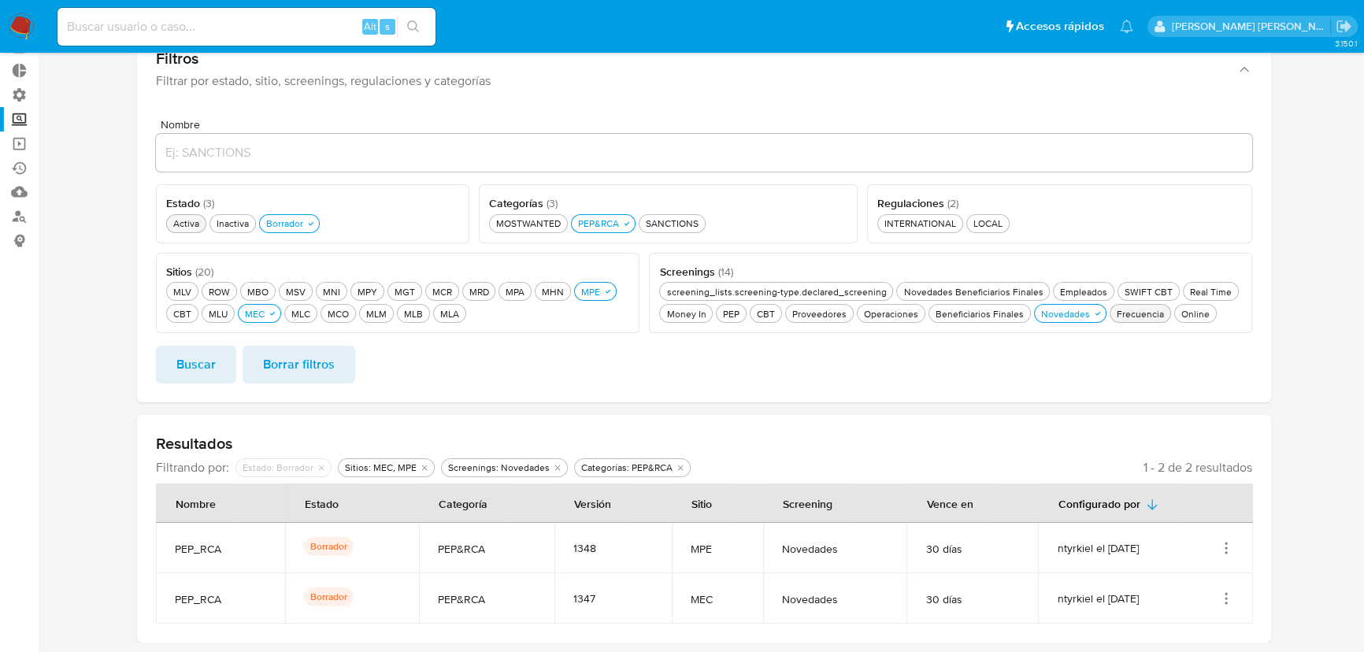
click at [1221, 544] on icon "Acciones" at bounding box center [1226, 548] width 16 height 16
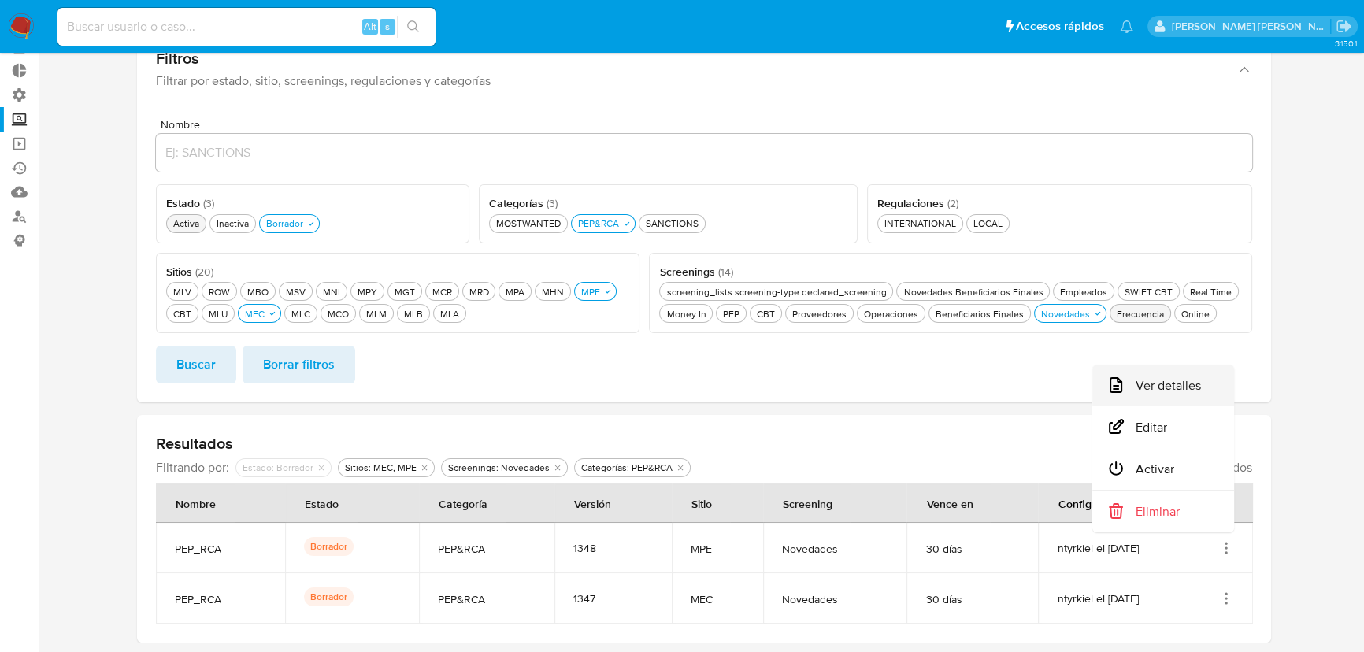
click at [1215, 398] on button "Ver detalles" at bounding box center [1163, 386] width 142 height 42
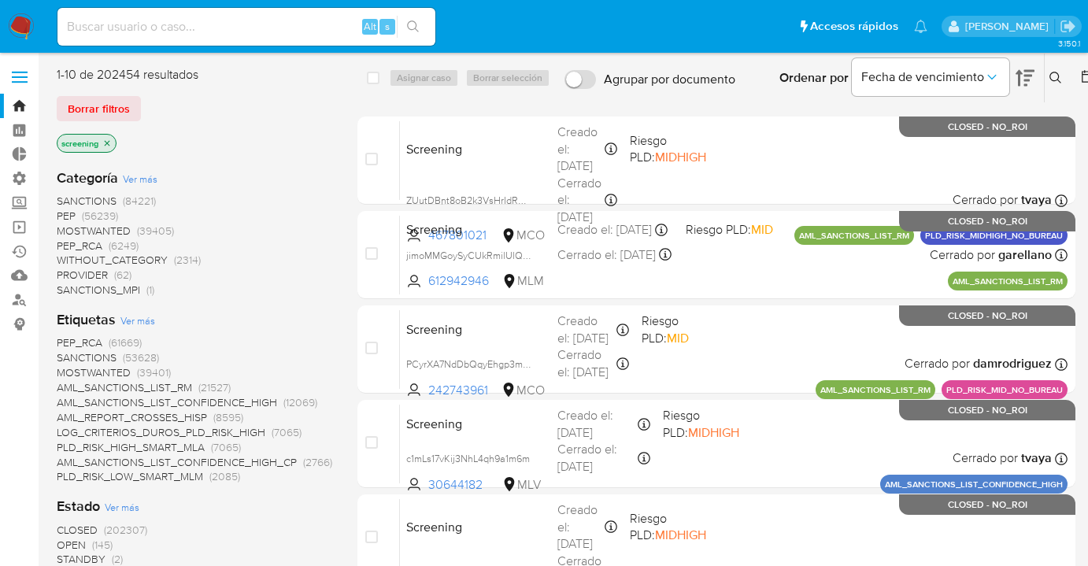
click at [745, 16] on ul "Pausado Ver notificaciones Alt s Accesos rápidos Presiona las siguientes teclas…" at bounding box center [493, 25] width 886 height 39
click at [774, 18] on ul "Pausado Ver notificaciones Alt s Accesos rápidos Presiona las siguientes teclas…" at bounding box center [493, 25] width 886 height 39
click at [758, 16] on ul "Pausado Ver notificaciones Alt s Accesos rápidos Presiona las siguientes teclas…" at bounding box center [493, 25] width 886 height 39
click at [767, 19] on ul "Pausado Ver notificaciones Alt s Accesos rápidos Presiona las siguientes teclas…" at bounding box center [493, 25] width 886 height 39
click at [758, 18] on ul "Pausado Ver notificaciones Alt s Accesos rápidos Presiona las siguientes teclas…" at bounding box center [493, 25] width 886 height 39
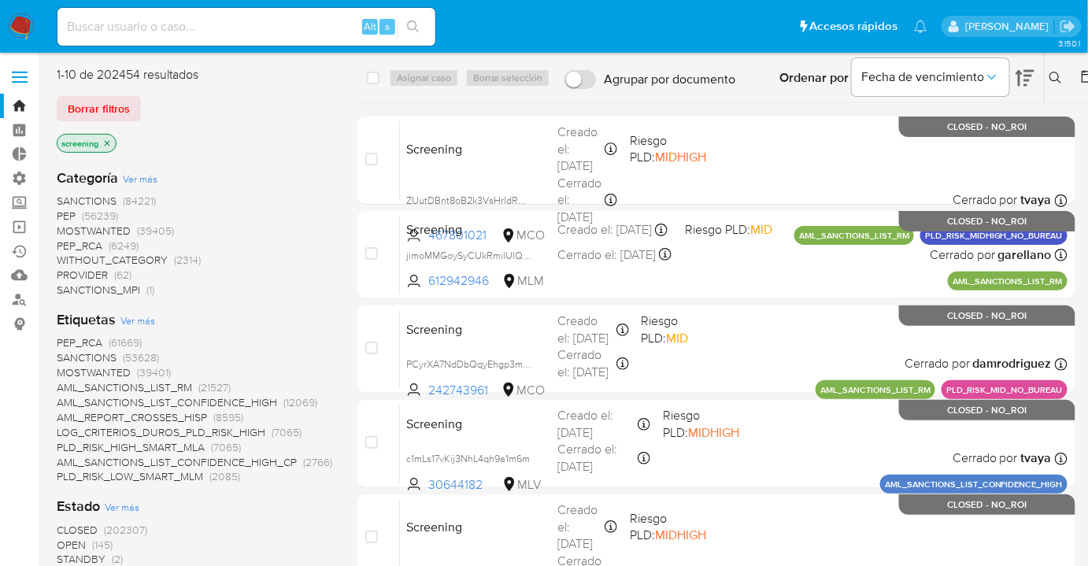
click at [707, 17] on ul "Pausado Ver notificaciones Alt s Accesos rápidos Presiona las siguientes teclas…" at bounding box center [493, 25] width 886 height 39
click at [728, 34] on ul "Pausado Ver notificaciones Alt s Accesos rápidos Presiona las siguientes teclas…" at bounding box center [493, 25] width 886 height 39
click at [769, 20] on ul "Pausado Ver notificaciones Alt s Accesos rápidos Presiona las siguientes teclas…" at bounding box center [493, 25] width 886 height 39
click at [64, 89] on div "1-10 de 202454 resultados Borrar filtros screening" at bounding box center [183, 111] width 252 height 90
click at [74, 88] on div "1-10 de 202454 resultados Borrar filtros screening" at bounding box center [183, 111] width 252 height 90
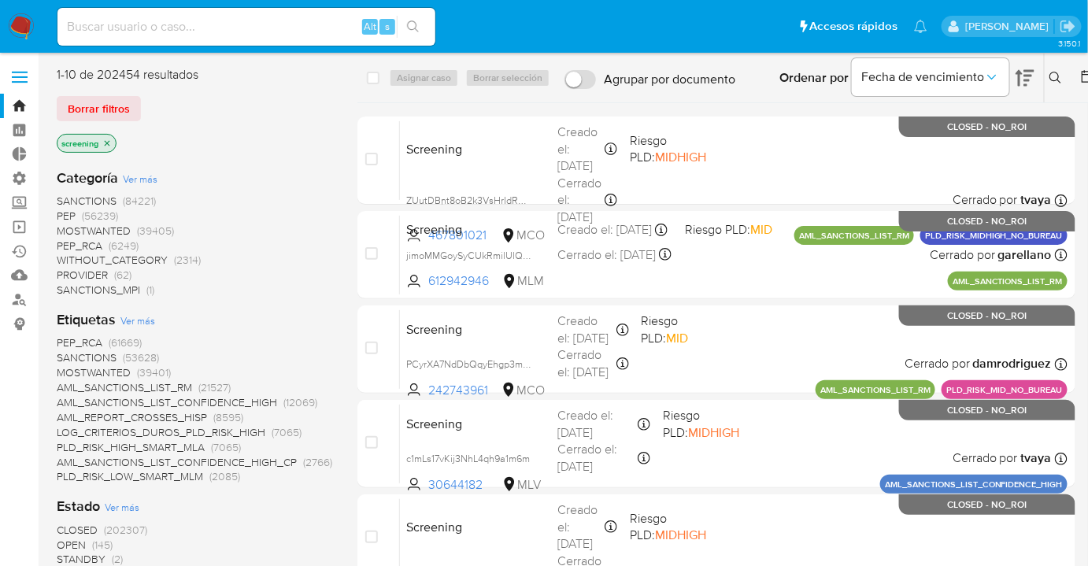
click at [732, 35] on ul "Pausado Ver notificaciones Alt s Accesos rápidos Presiona las siguientes teclas…" at bounding box center [493, 25] width 886 height 39
click at [145, 100] on div "Borrar filtros" at bounding box center [183, 108] width 252 height 25
click at [149, 105] on div "Borrar filtros" at bounding box center [183, 108] width 252 height 25
click at [143, 99] on div "Borrar filtros" at bounding box center [183, 108] width 252 height 25
click at [150, 99] on div "Borrar filtros" at bounding box center [183, 108] width 252 height 25
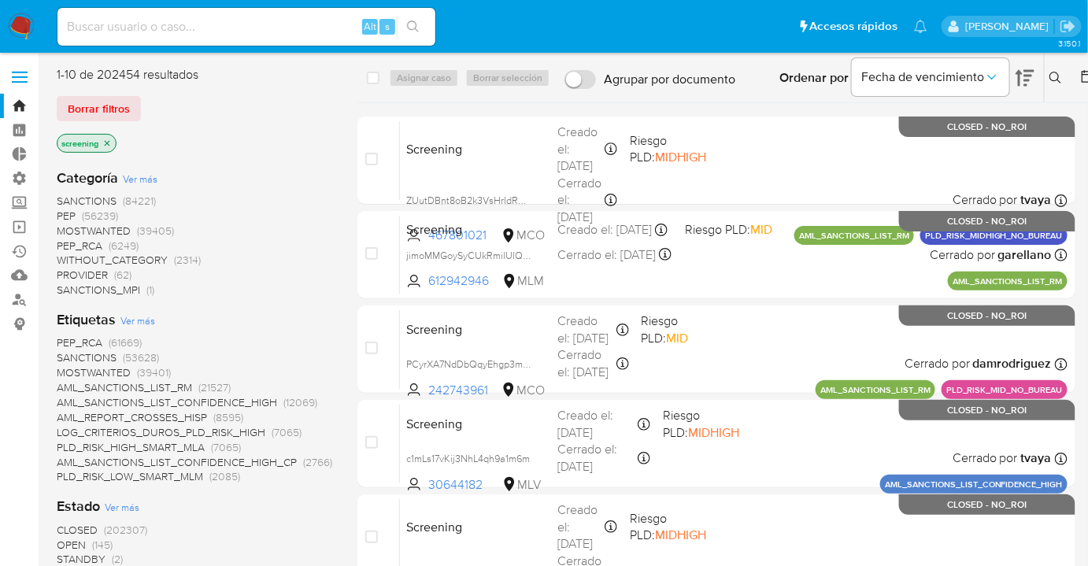
click at [145, 102] on div "Borrar filtros" at bounding box center [183, 108] width 252 height 25
click at [144, 106] on div "Borrar filtros" at bounding box center [183, 108] width 252 height 25
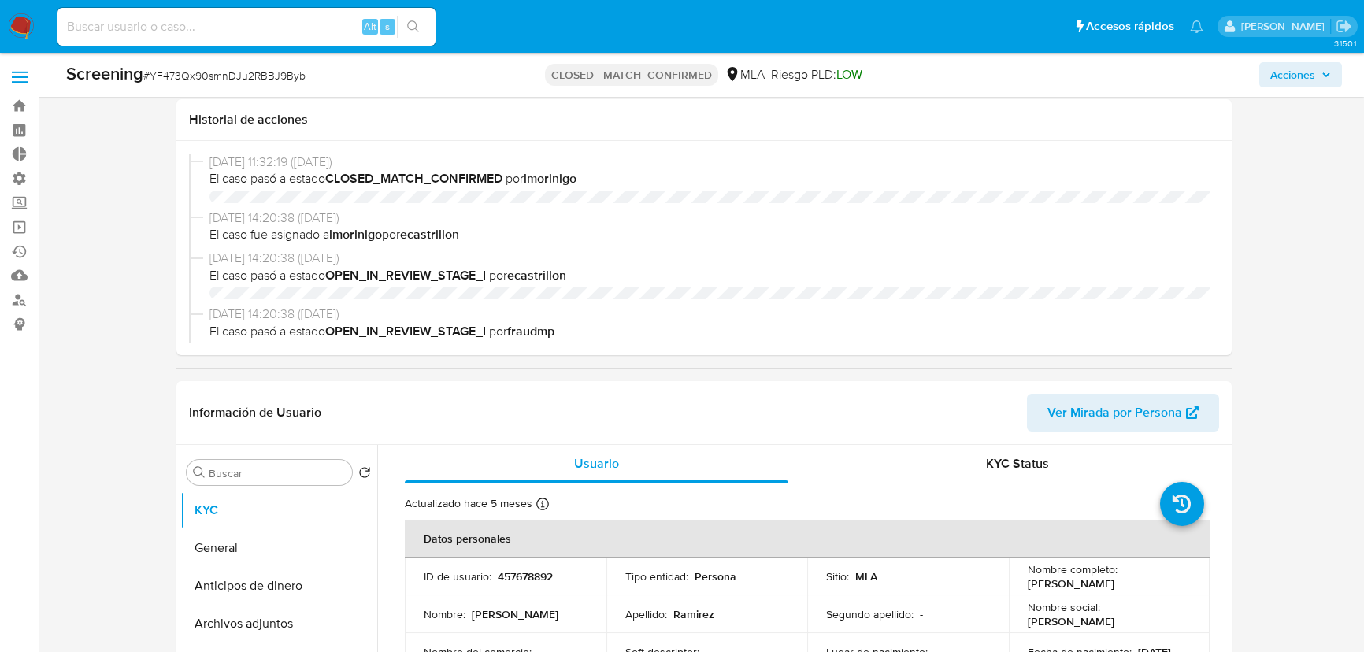
select select "10"
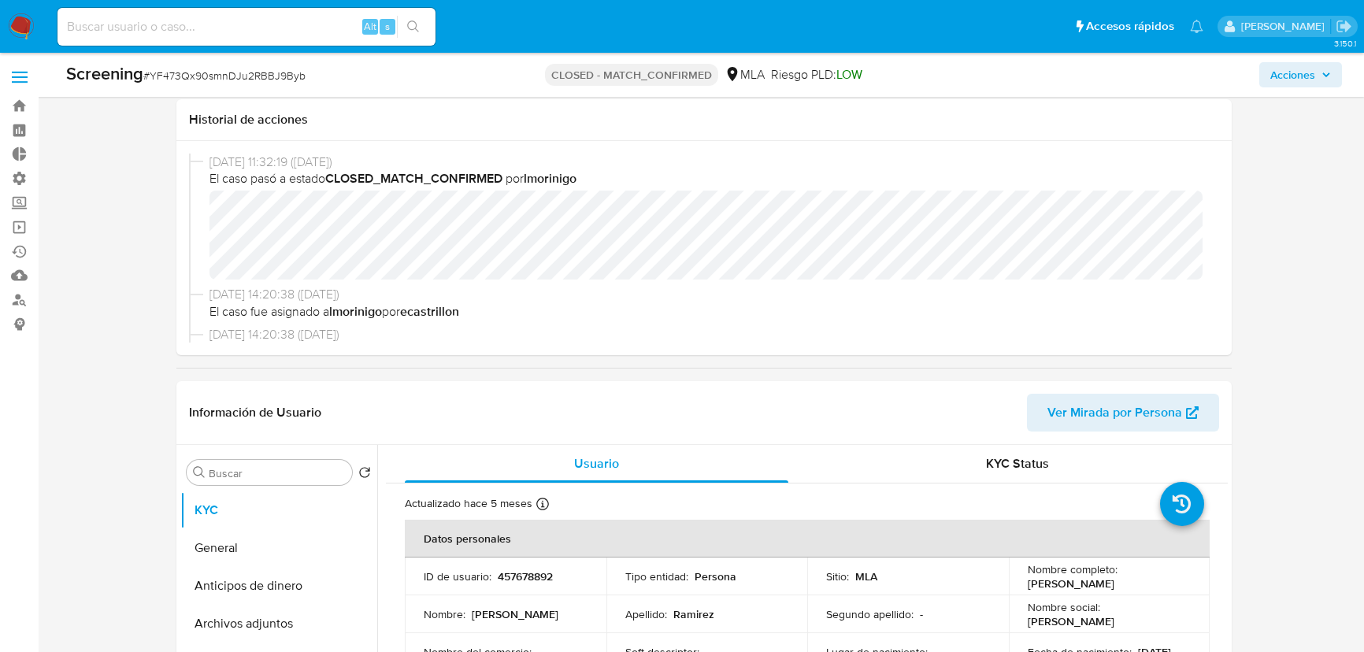
scroll to position [358, 0]
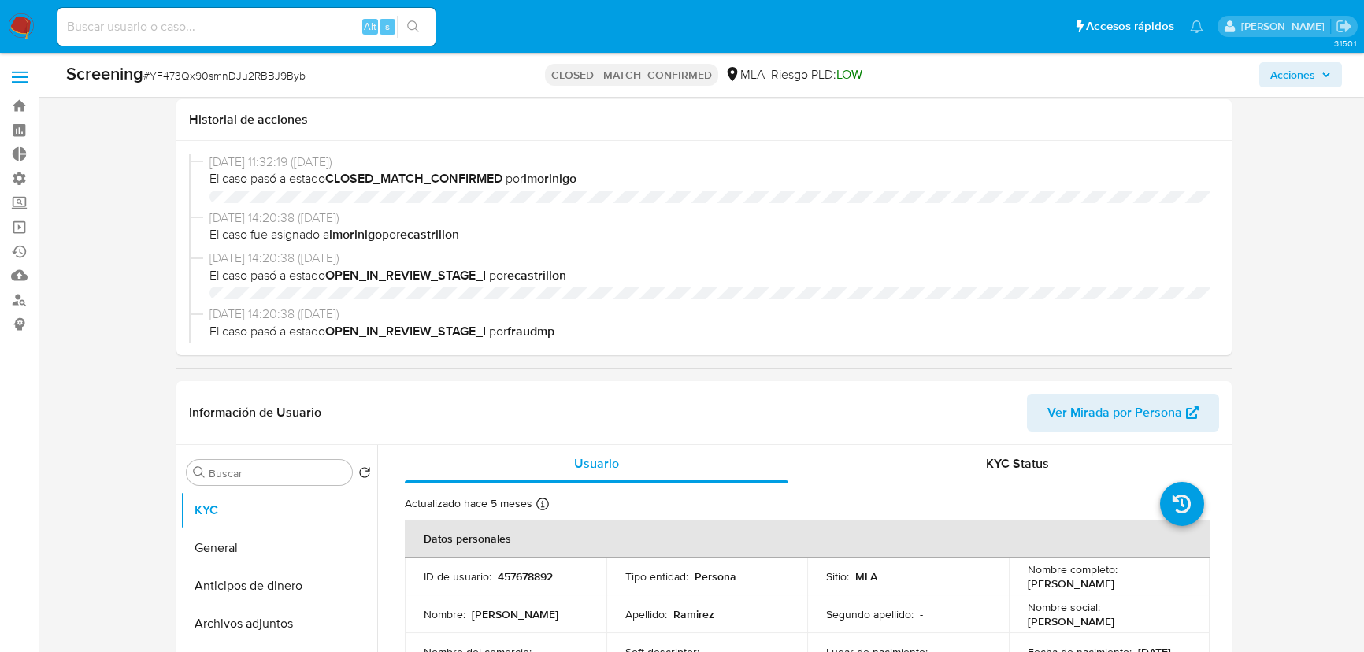
select select "10"
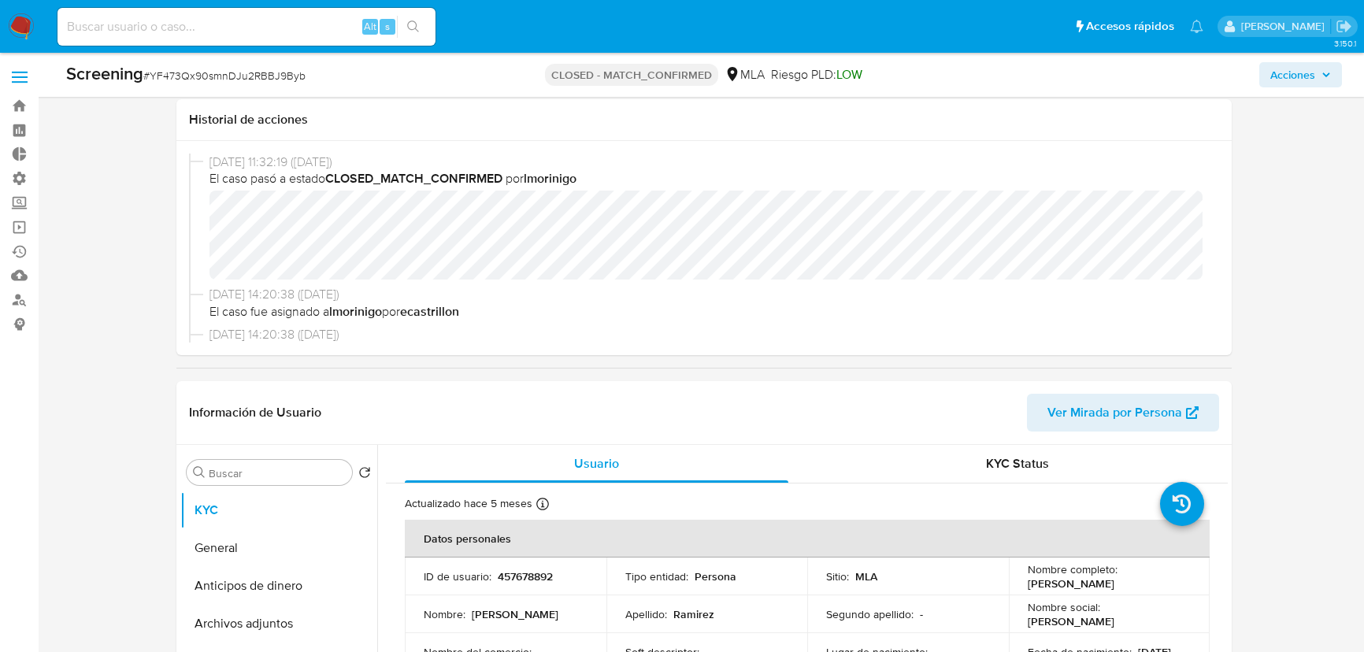
scroll to position [358, 0]
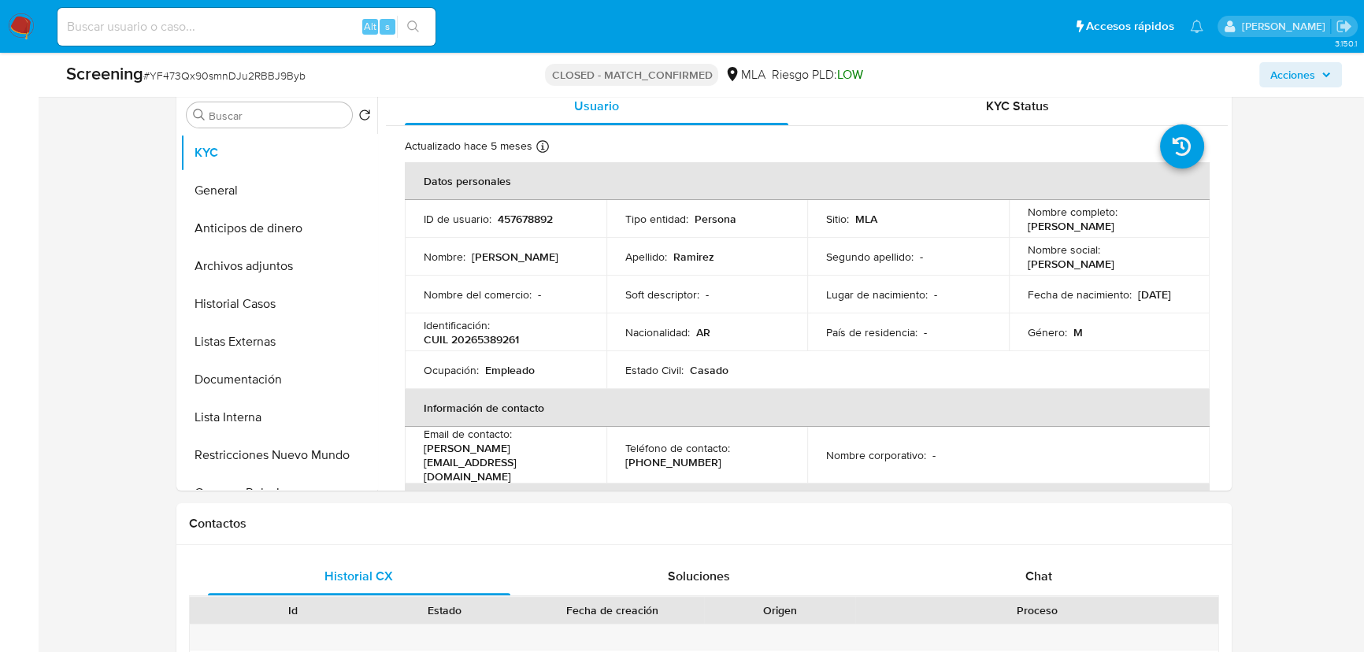
drag, startPoint x: 0, startPoint y: 0, endPoint x: 1024, endPoint y: 16, distance: 1023.8
click at [1024, 16] on ul "Pausado Ver notificaciones Alt s Accesos rápidos Presiona las siguientes teclas…" at bounding box center [631, 25] width 1162 height 39
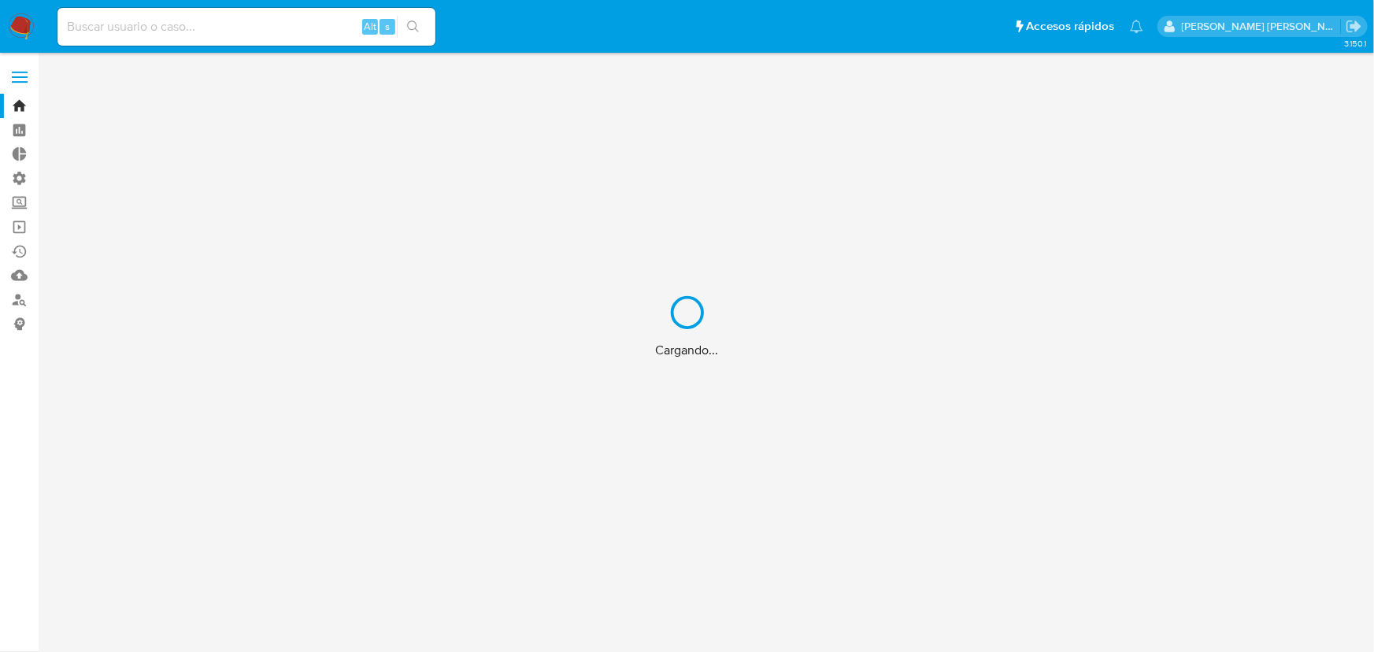
click at [290, 29] on div "Cargando..." at bounding box center [687, 326] width 1374 height 652
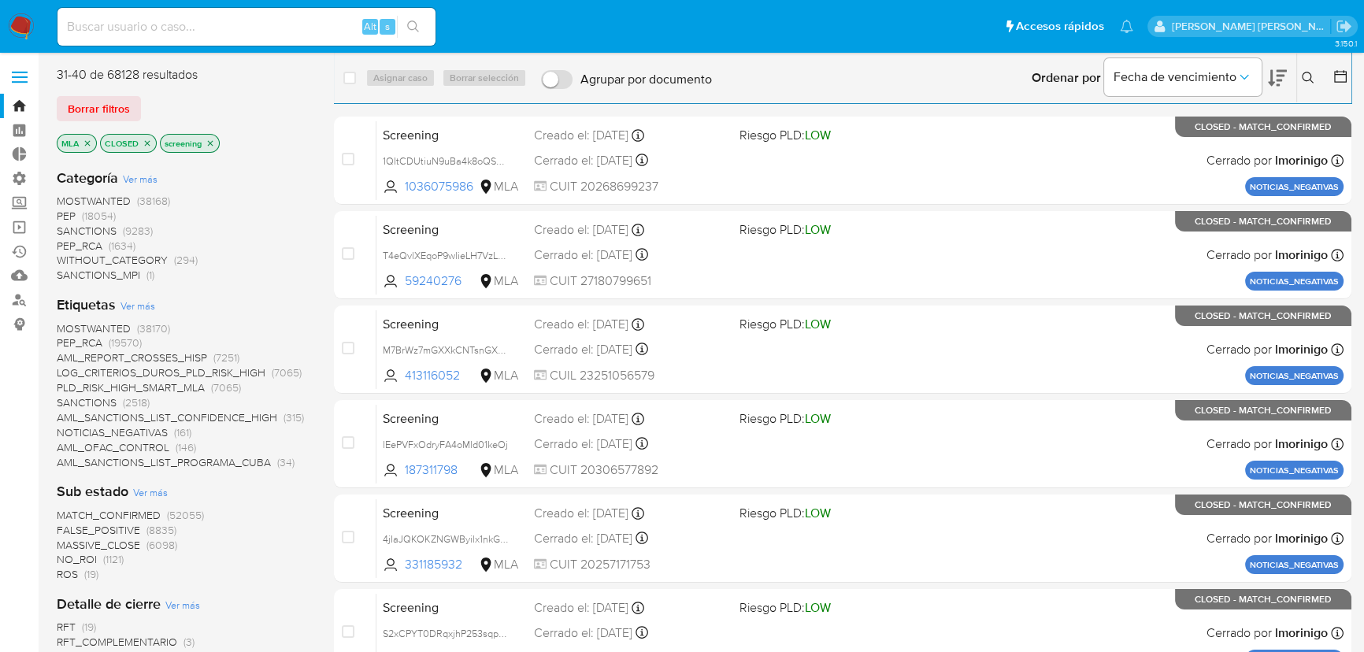
click at [291, 29] on input at bounding box center [246, 27] width 378 height 20
paste input "1572437264"
type input "1572437264"
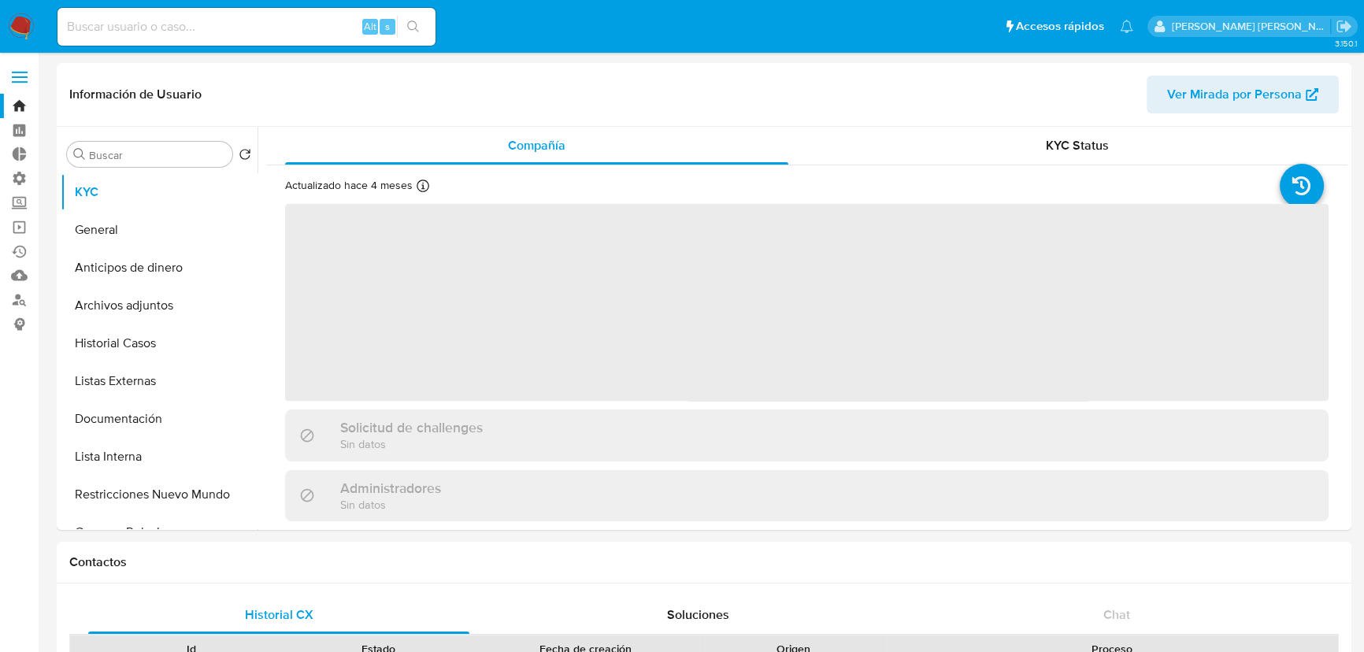
click at [580, 43] on ul "Pausado Ver notificaciones Alt s Accesos rápidos Presiona las siguientes teclas…" at bounding box center [595, 25] width 1091 height 39
select select "10"
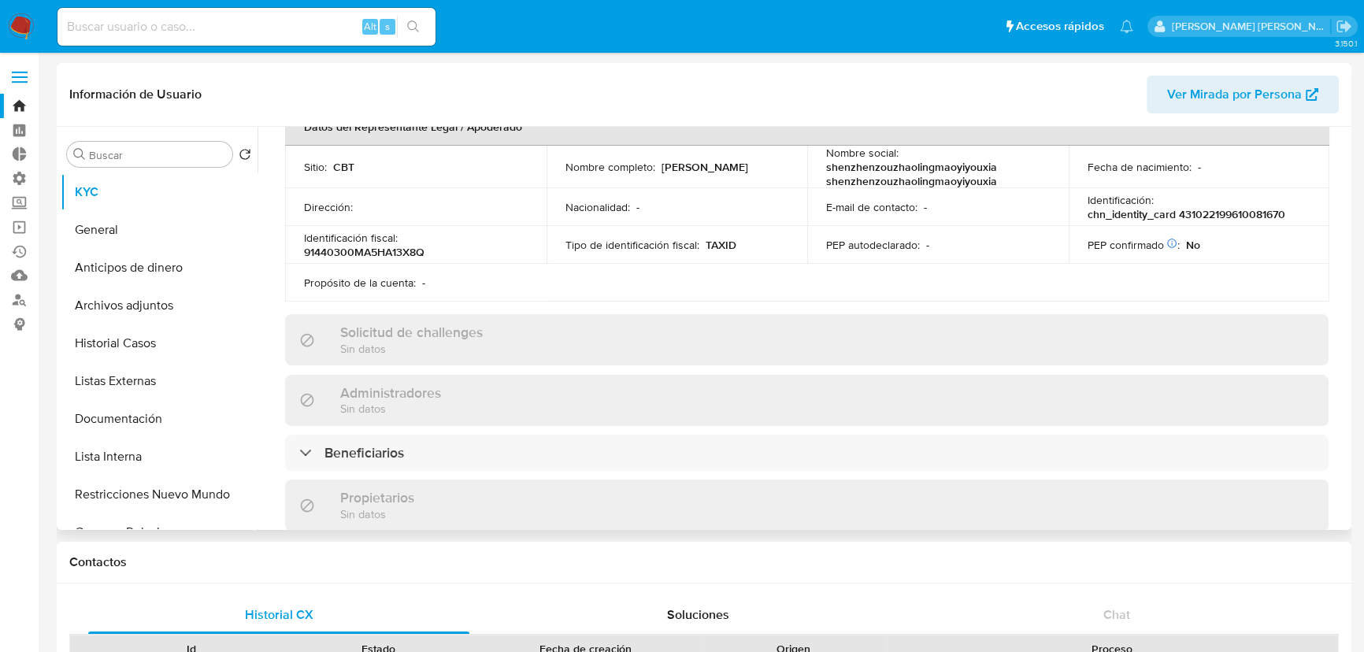
scroll to position [501, 0]
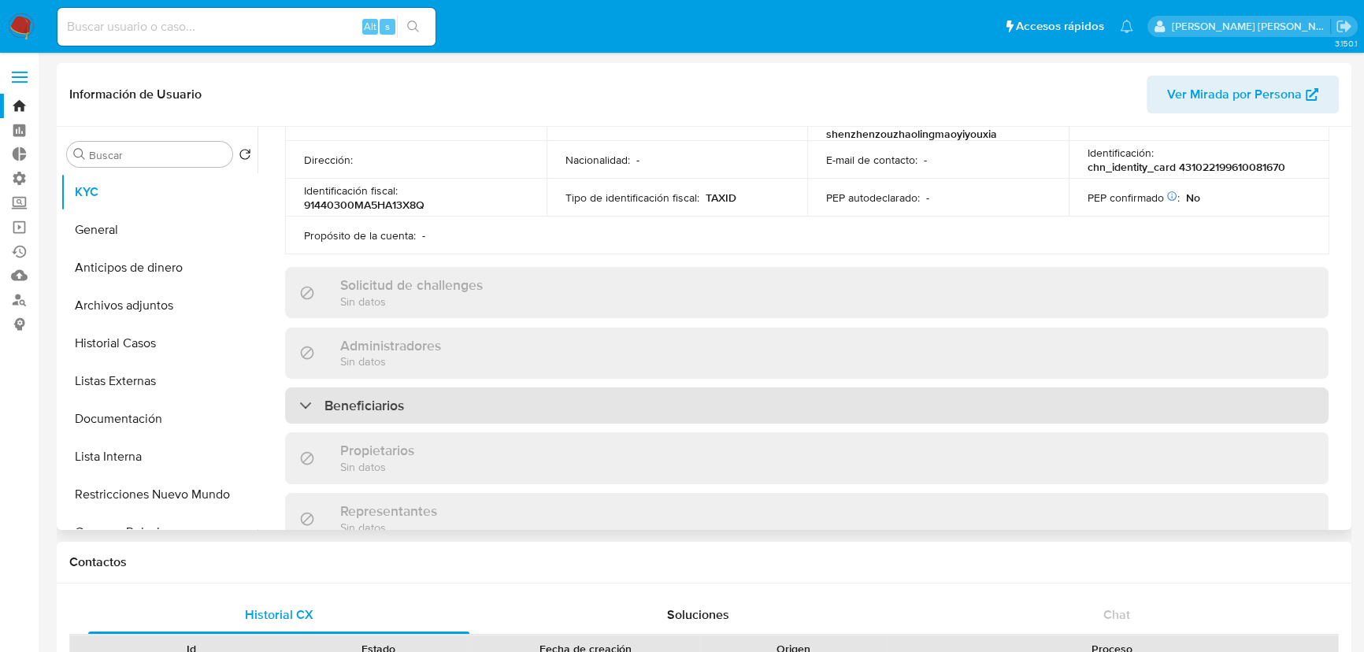
click at [1144, 395] on div "Beneficiarios" at bounding box center [806, 405] width 1043 height 36
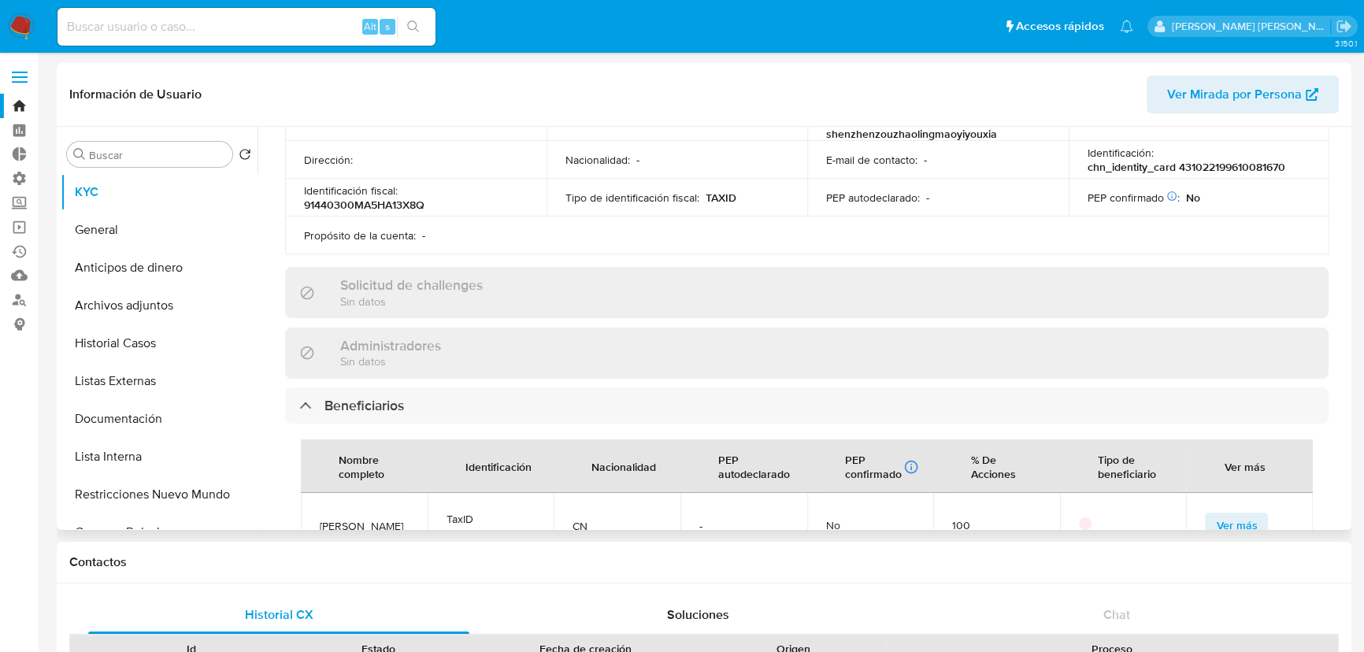
click at [1252, 513] on button "Ver más" at bounding box center [1236, 525] width 63 height 25
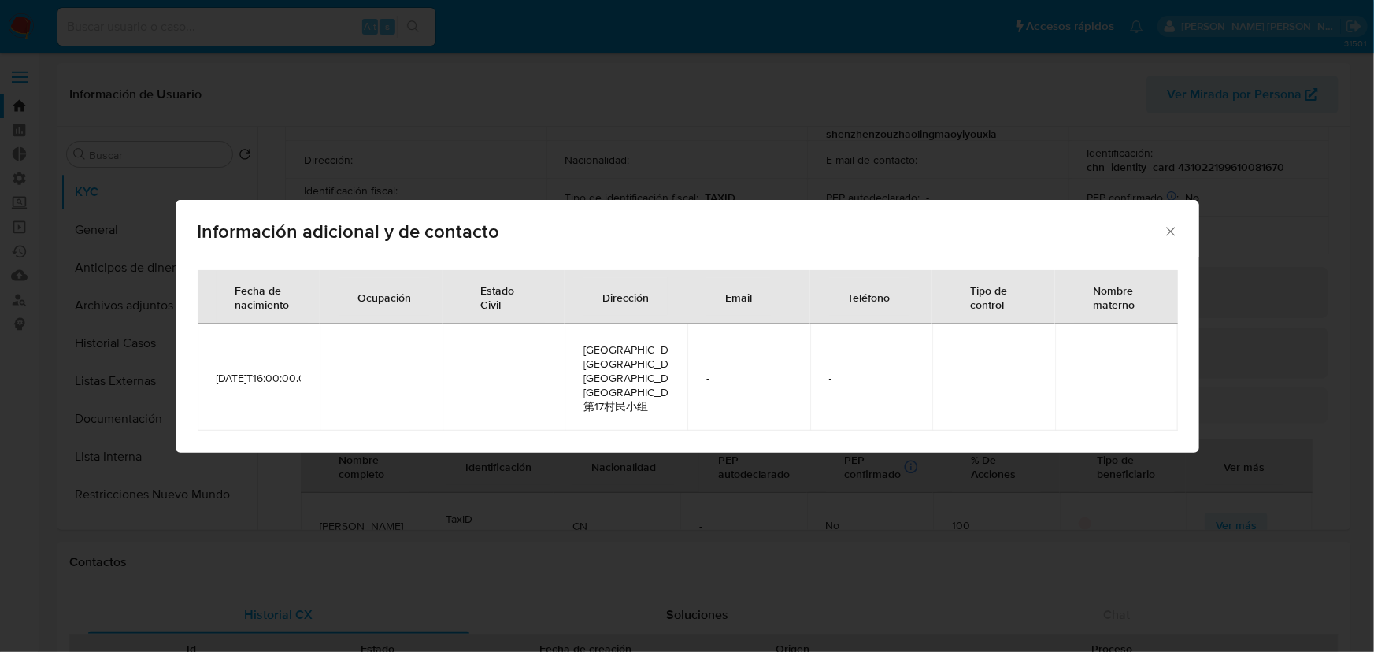
click at [1178, 239] on icon "Cerrar" at bounding box center [1171, 232] width 16 height 16
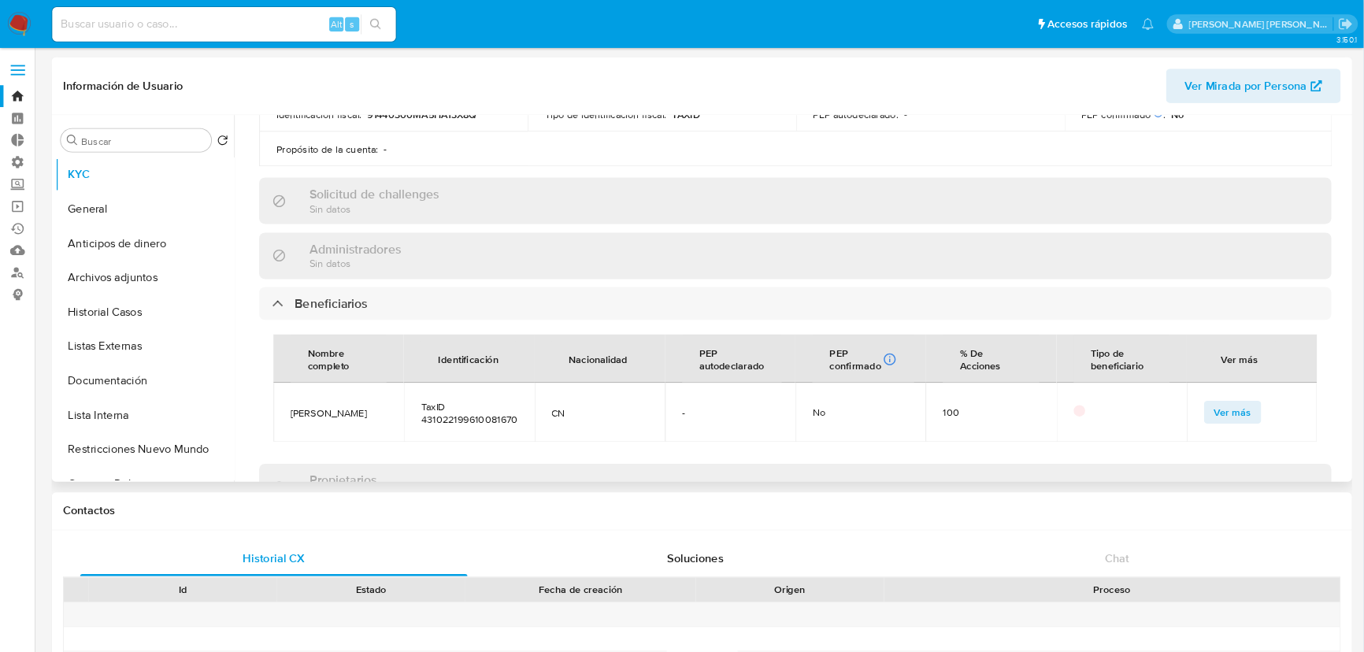
scroll to position [572, 0]
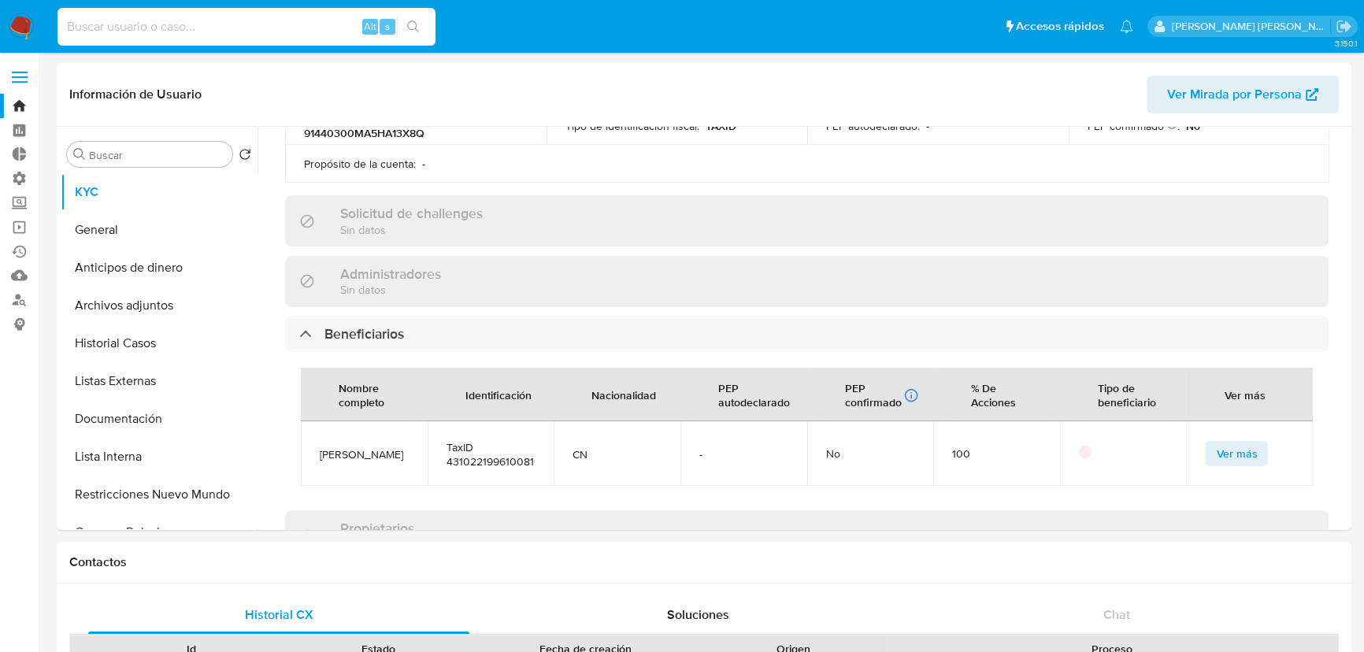
click at [329, 28] on input at bounding box center [246, 27] width 378 height 20
paste input "1803556297"
type input "1803556297"
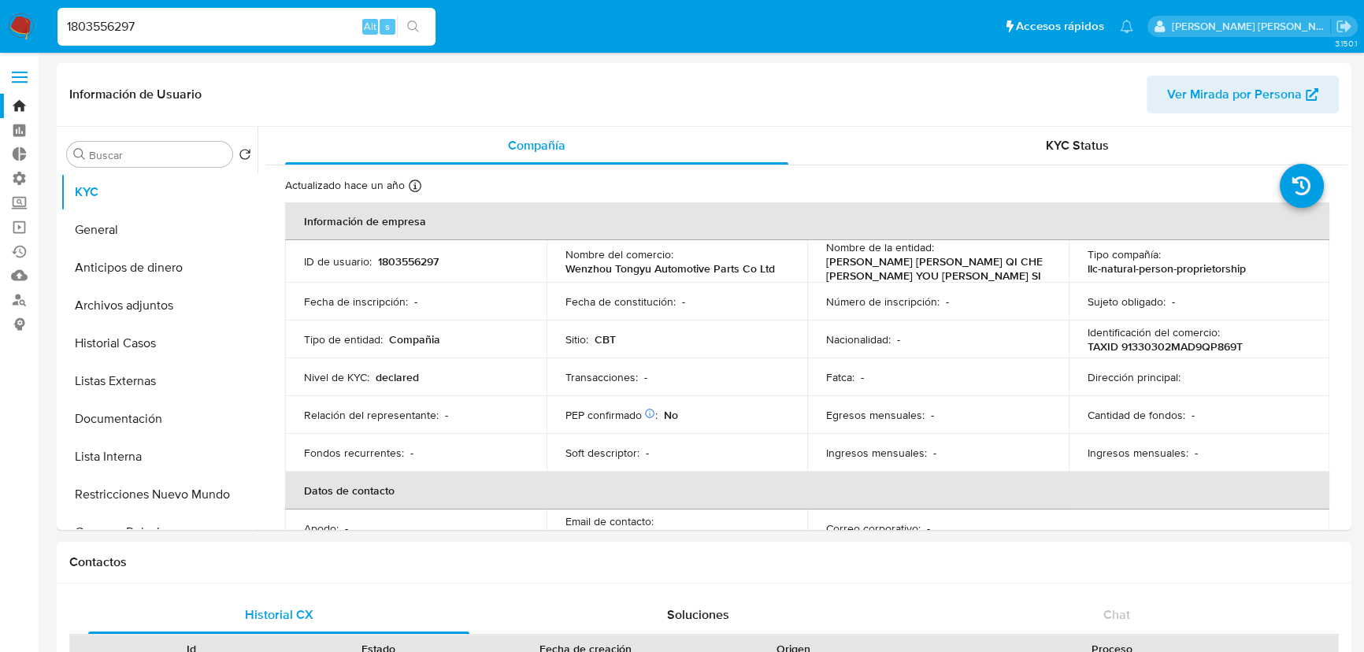
select select "10"
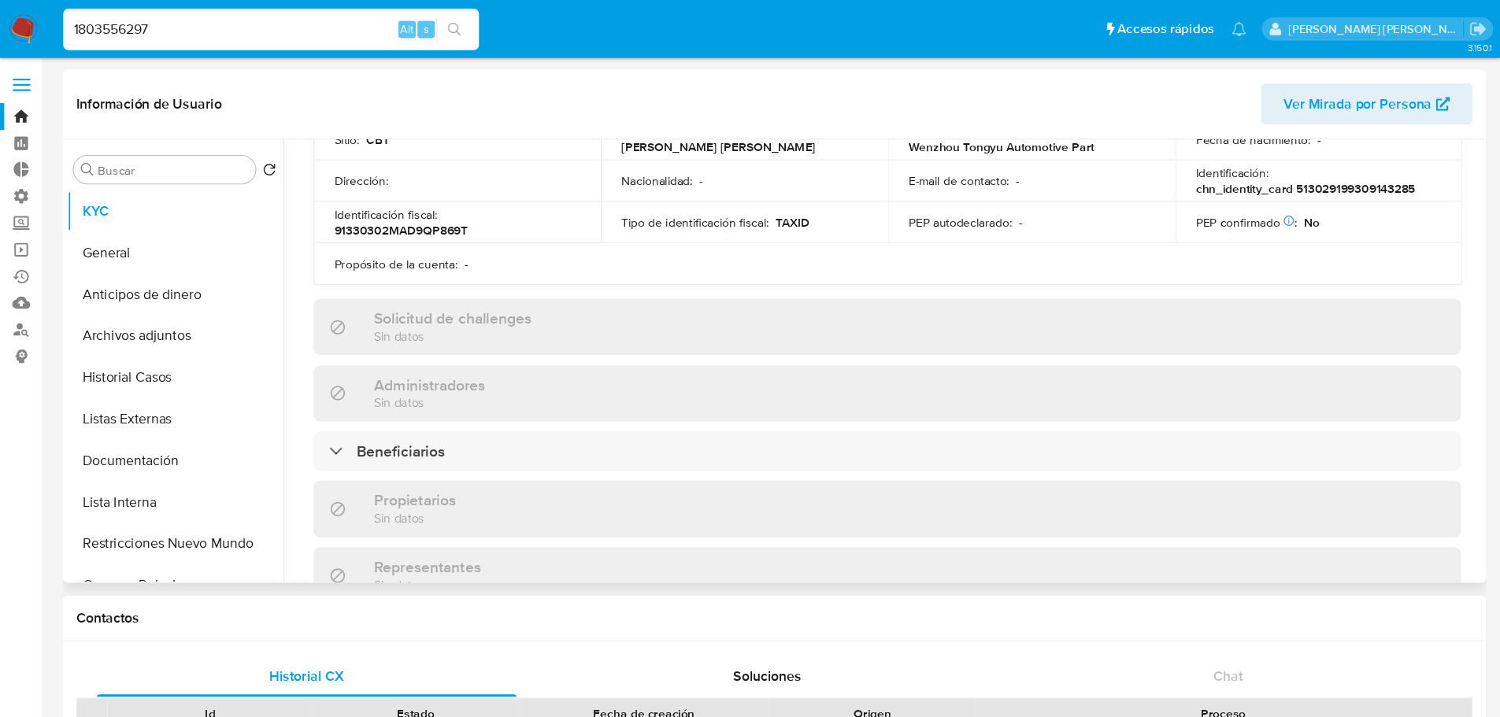
scroll to position [501, 0]
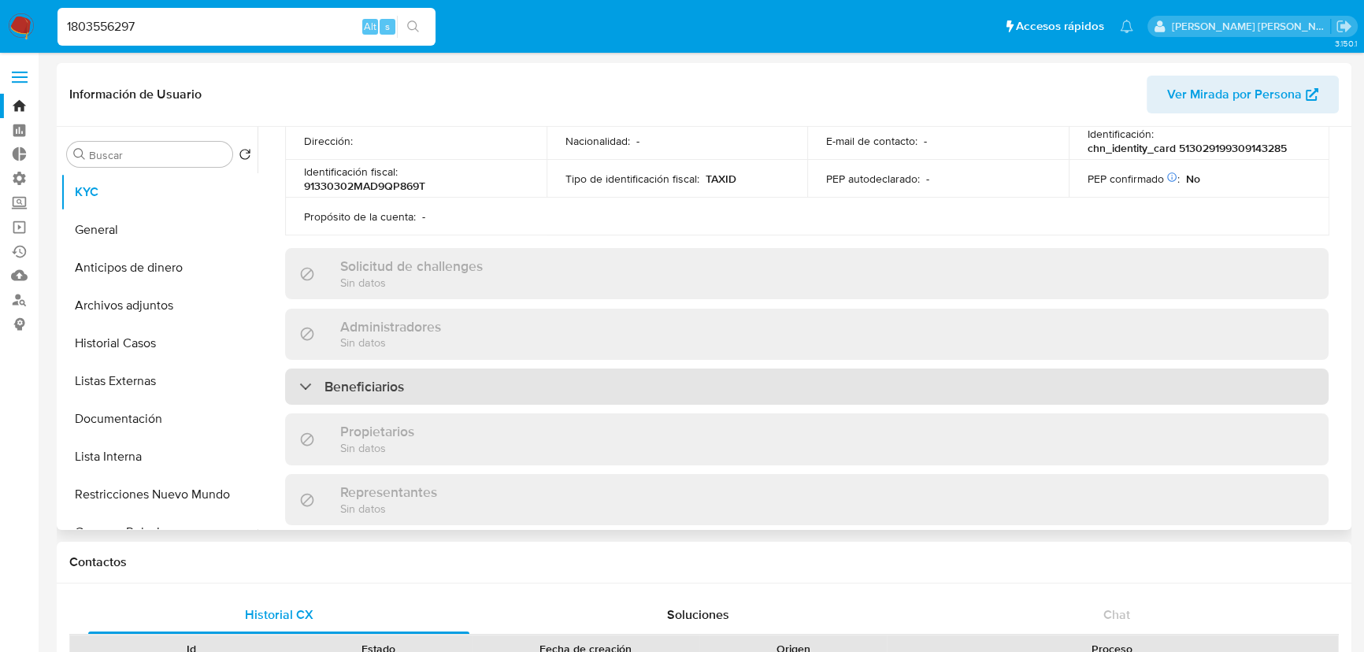
click at [1095, 369] on div "Beneficiarios" at bounding box center [806, 387] width 1043 height 36
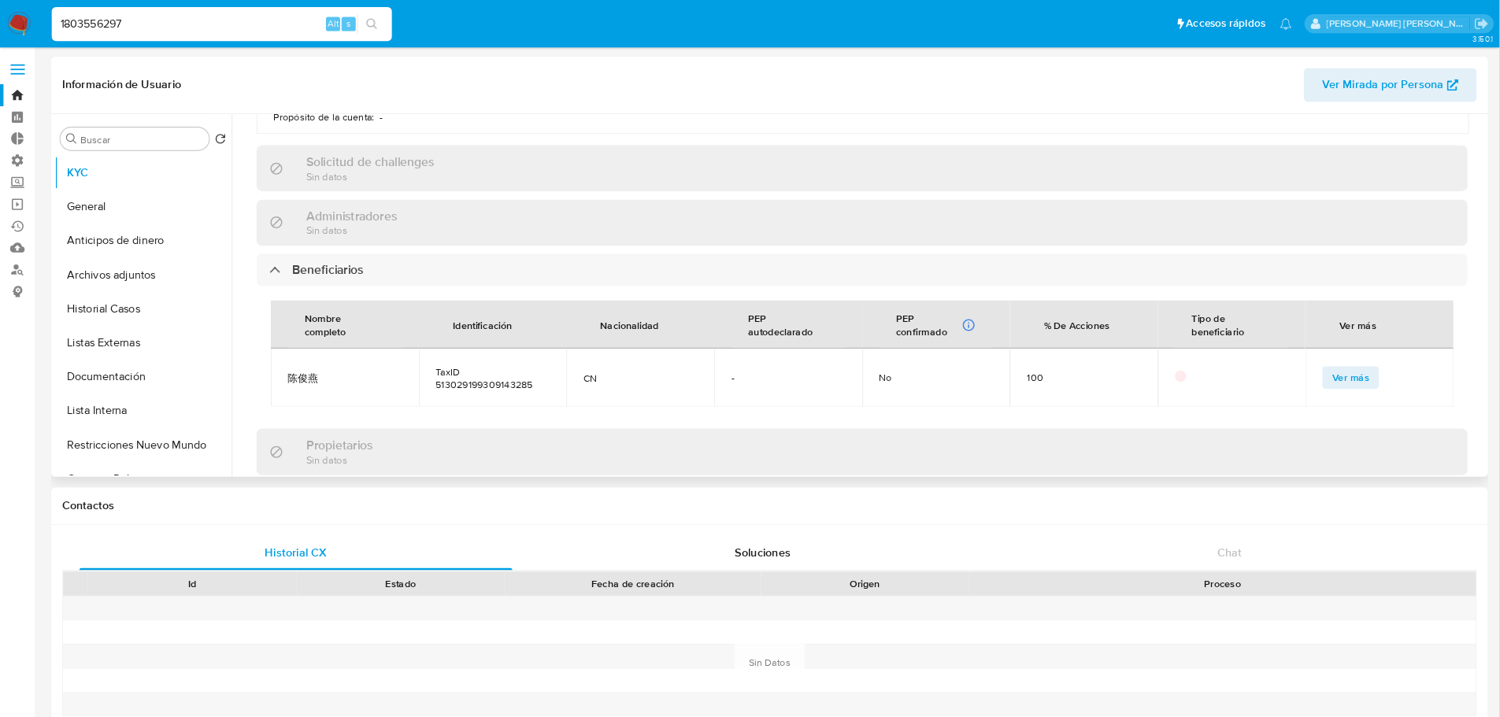
scroll to position [588, 0]
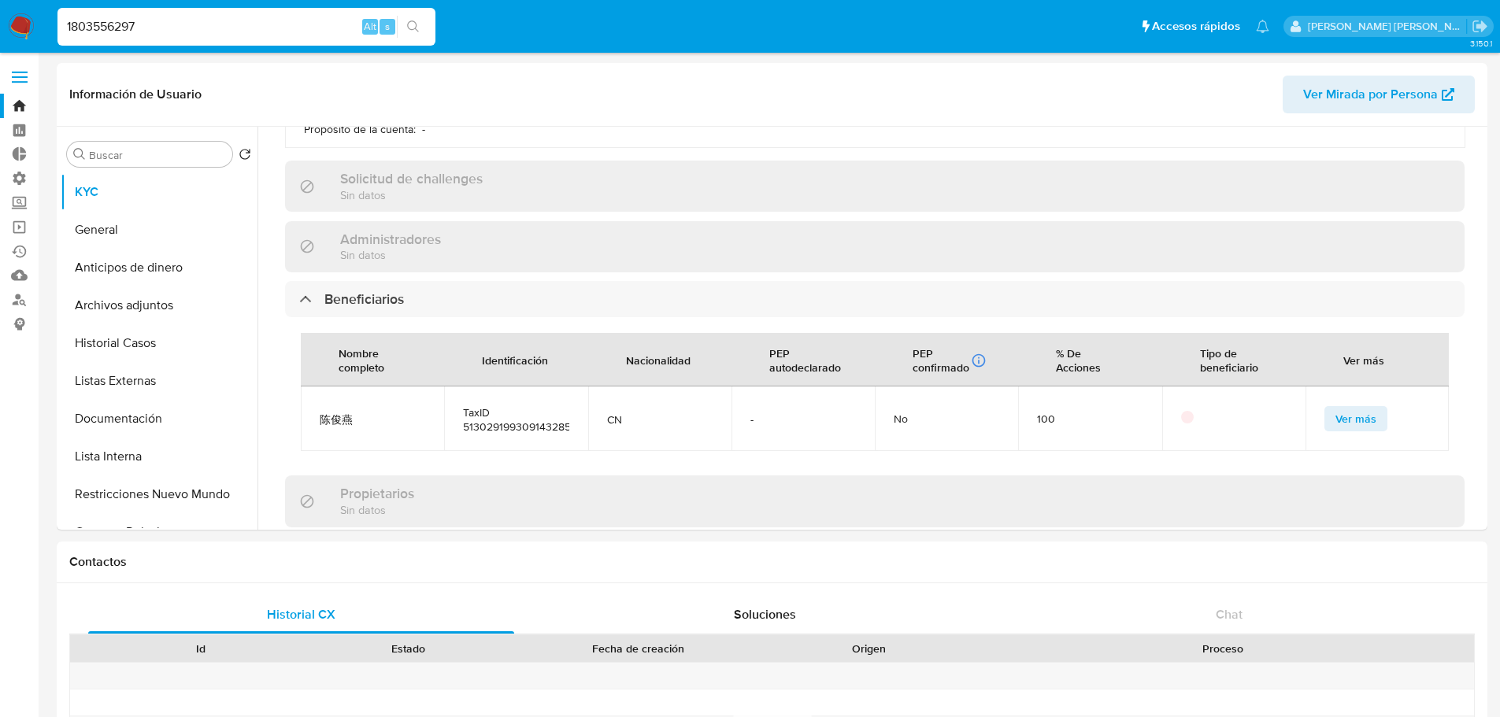
click at [1155, 24] on ul "Pausado Ver notificaciones 1803556297 Alt s Accesos rápidos Presiona las siguie…" at bounding box center [664, 25] width 1228 height 39
click at [1127, 37] on ul "Pausado Ver notificaciones 1803556297 Alt s Accesos rápidos Presiona las siguie…" at bounding box center [664, 25] width 1228 height 39
click at [1161, 13] on ul "Pausado Ver notificaciones 1803556297 Alt s Accesos rápidos Presiona las siguie…" at bounding box center [664, 25] width 1228 height 39
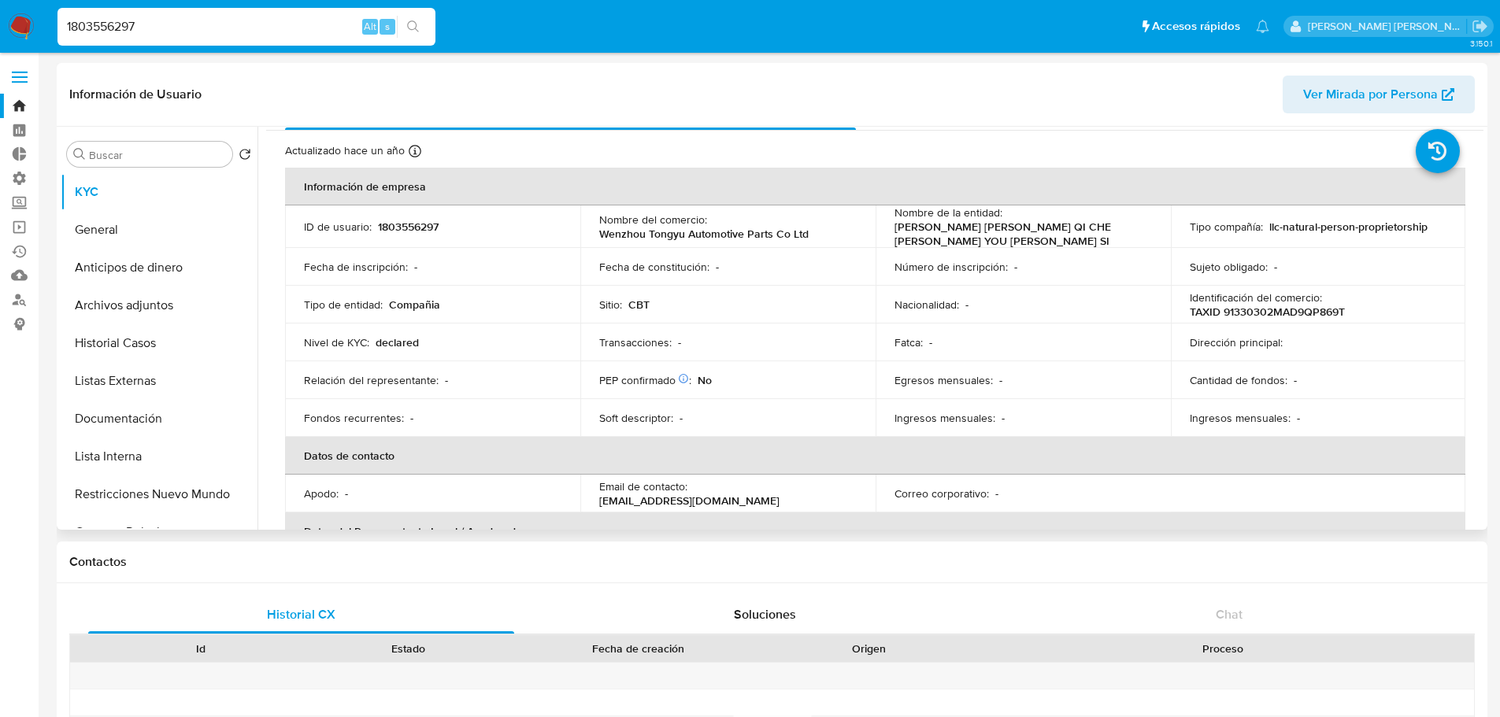
scroll to position [0, 0]
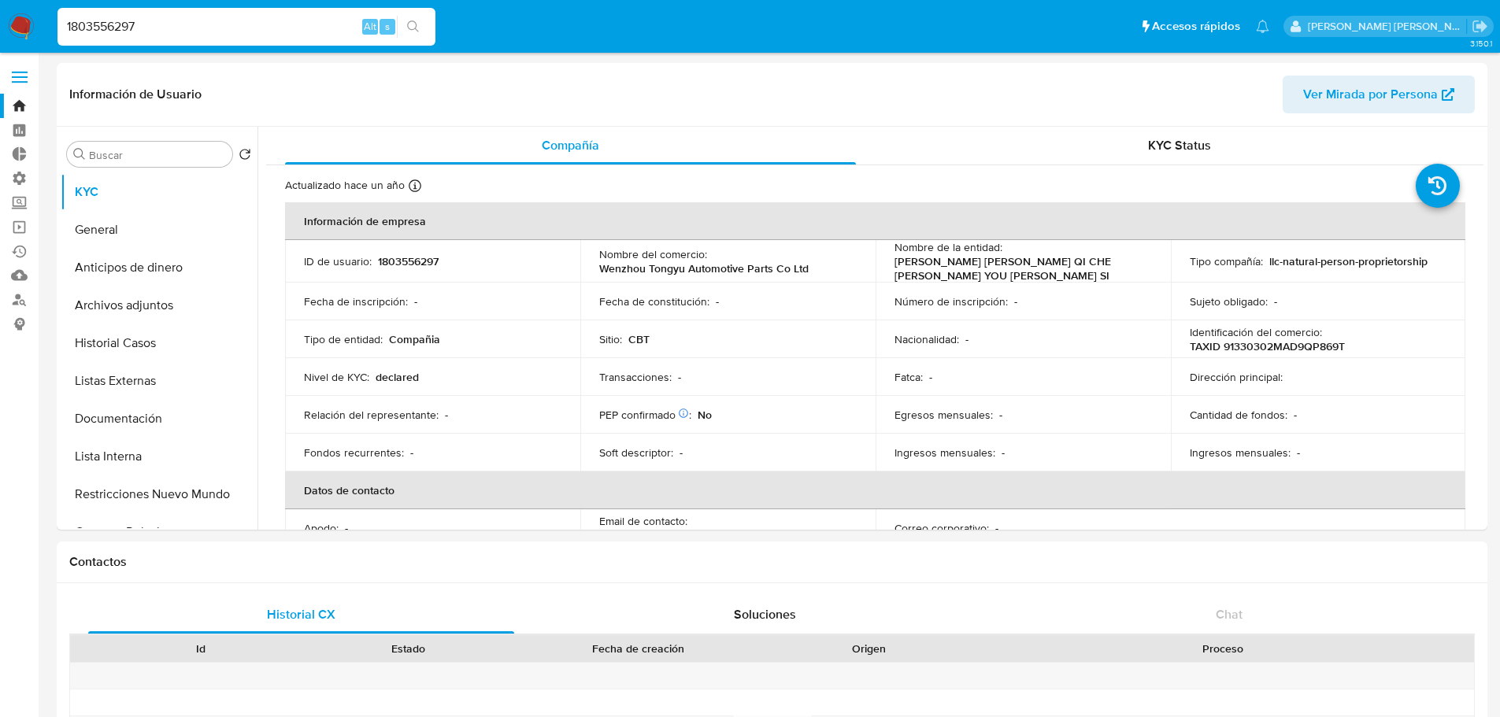
click at [1120, 37] on ul "Pausado Ver notificaciones 1803556297 Alt s Accesos rápidos Presiona las siguie…" at bounding box center [664, 25] width 1228 height 39
click at [1132, 31] on ul "Pausado Ver notificaciones 1803556297 Alt s Accesos rápidos Presiona las siguie…" at bounding box center [664, 25] width 1228 height 39
click at [1163, 26] on ul "Pausado Ver notificaciones 1803556297 Alt s Accesos rápidos Presiona las siguie…" at bounding box center [664, 25] width 1228 height 39
click at [1125, 35] on ul "Pausado Ver notificaciones 1803556297 Alt s Accesos rápidos Presiona las siguie…" at bounding box center [664, 25] width 1228 height 39
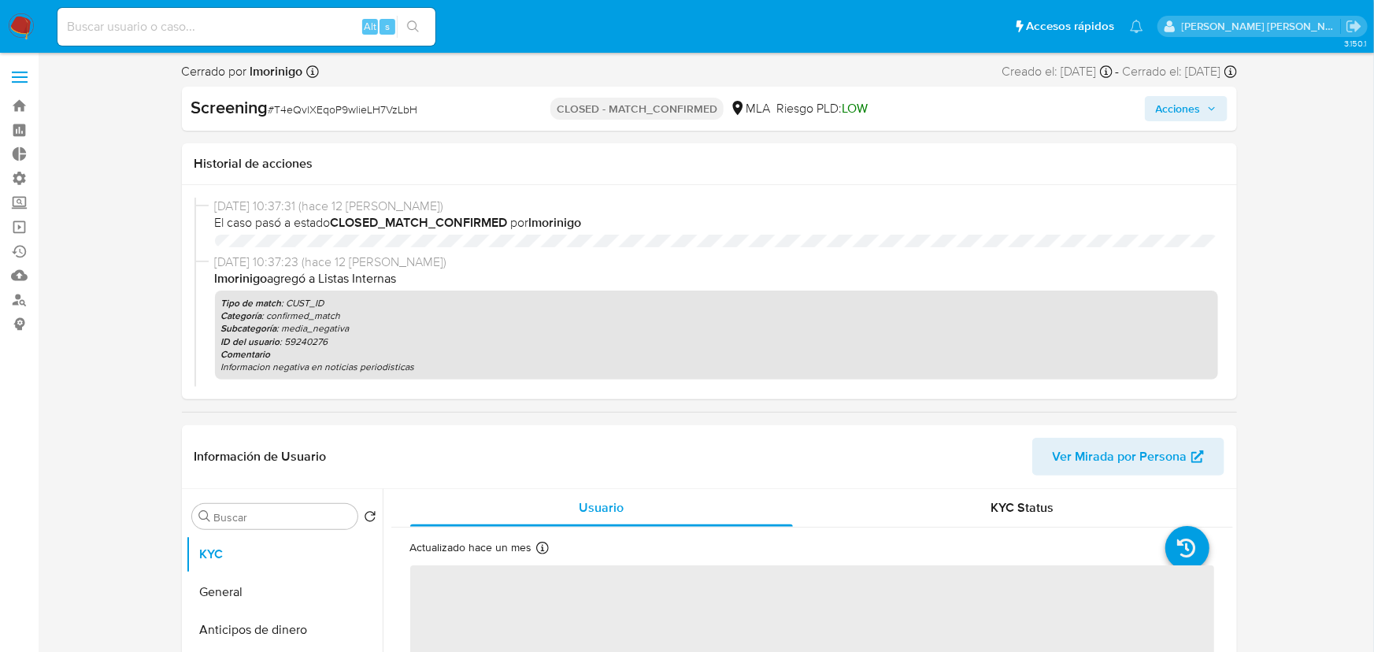
select select "10"
